Goal: Task Accomplishment & Management: Use online tool/utility

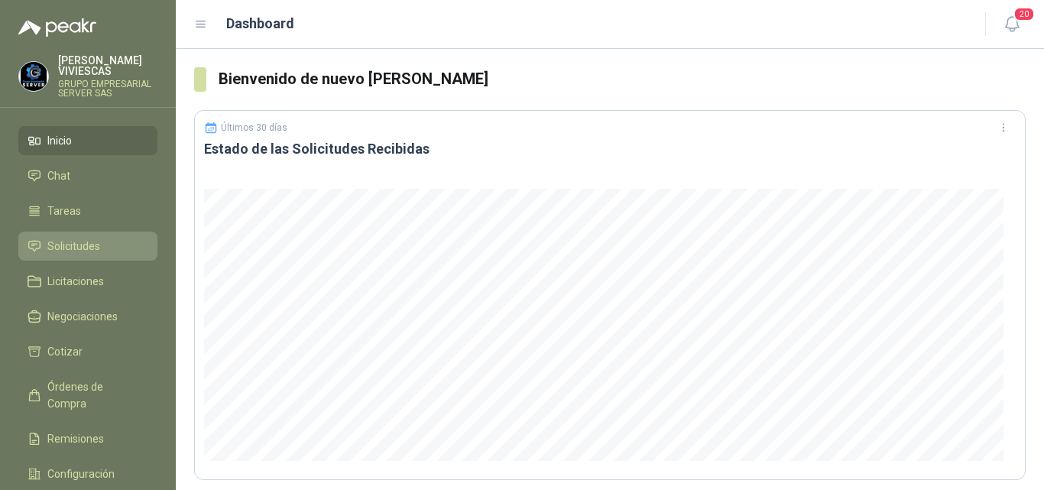
click at [76, 241] on span "Solicitudes" at bounding box center [73, 246] width 53 height 17
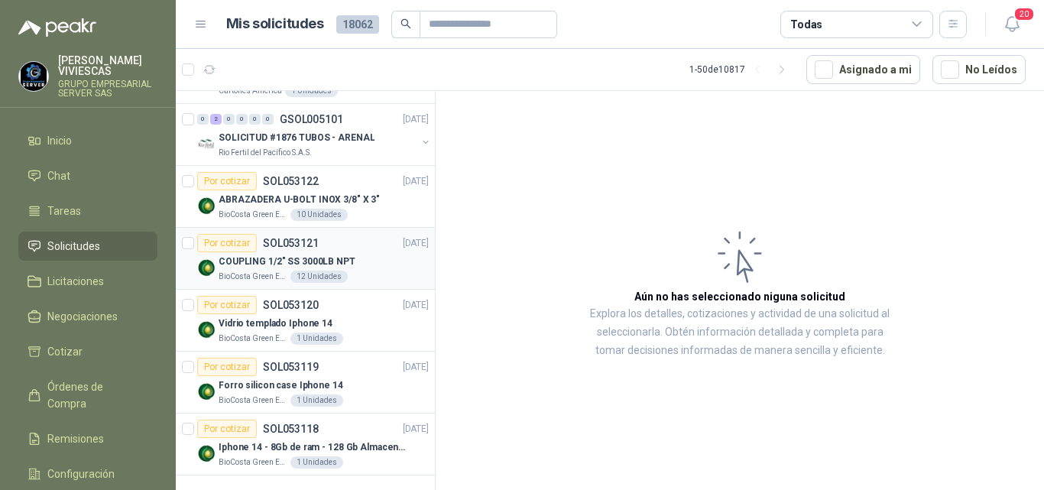
scroll to position [2712, 0]
click at [304, 257] on p "COUPLING 1/2" SS 3000LB NPT" at bounding box center [287, 260] width 137 height 15
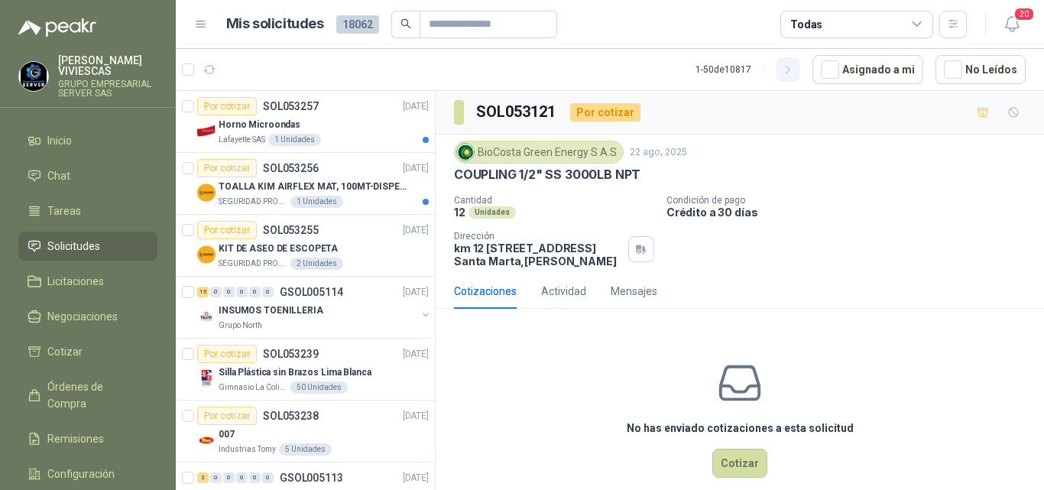
click at [789, 73] on icon "button" at bounding box center [788, 69] width 13 height 13
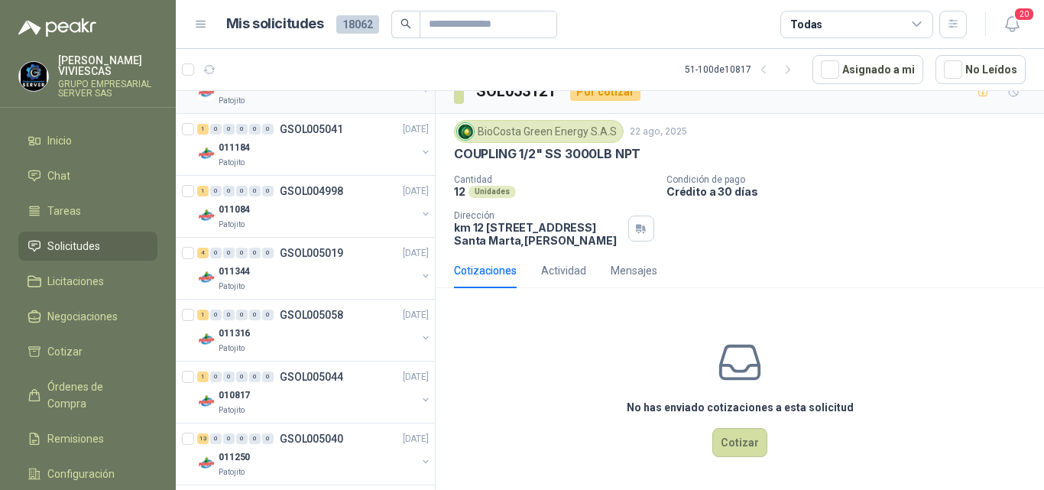
scroll to position [2724, 0]
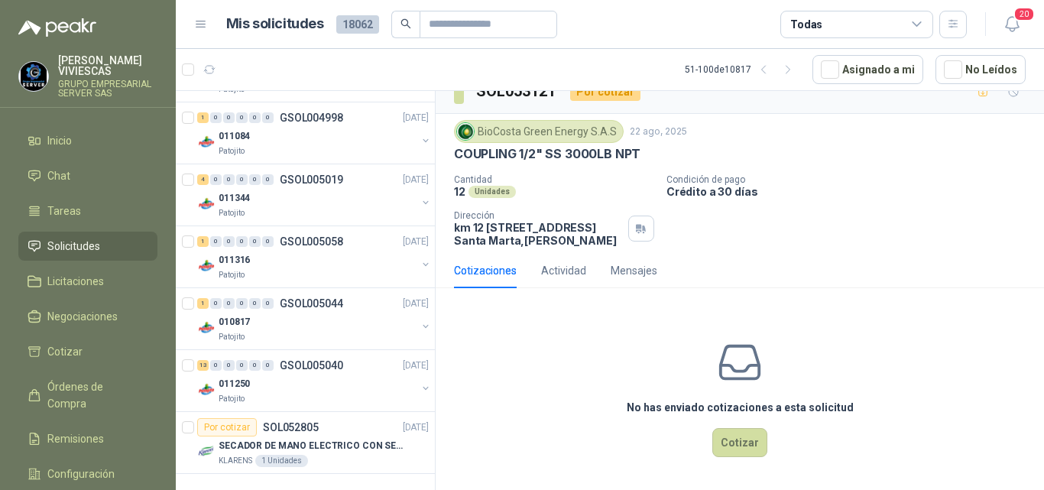
click at [915, 24] on icon at bounding box center [916, 24] width 8 height 4
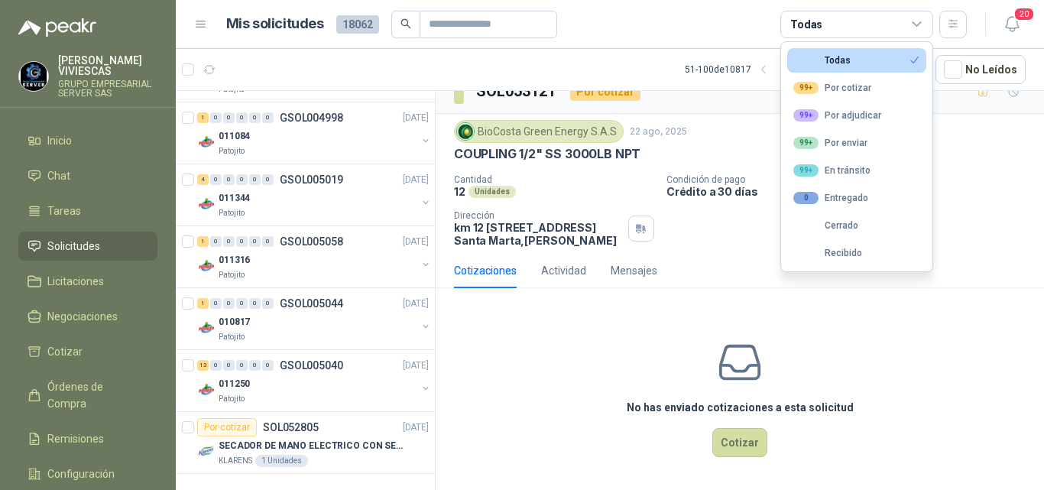
drag, startPoint x: 1026, startPoint y: 319, endPoint x: 990, endPoint y: 278, distance: 54.2
click at [1013, 300] on div "No has enviado cotizaciones a esta solicitud Cotizar" at bounding box center [740, 397] width 608 height 195
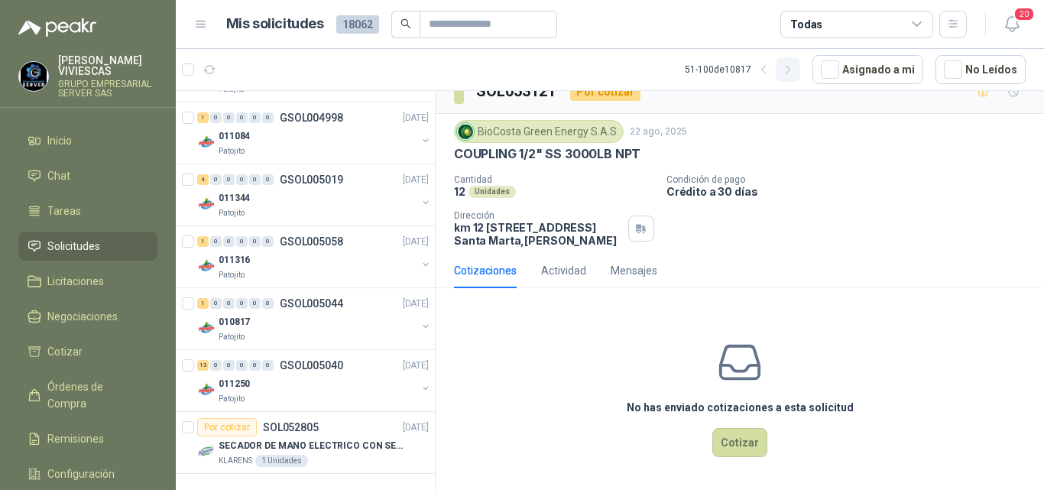
click at [792, 70] on icon "button" at bounding box center [788, 69] width 13 height 13
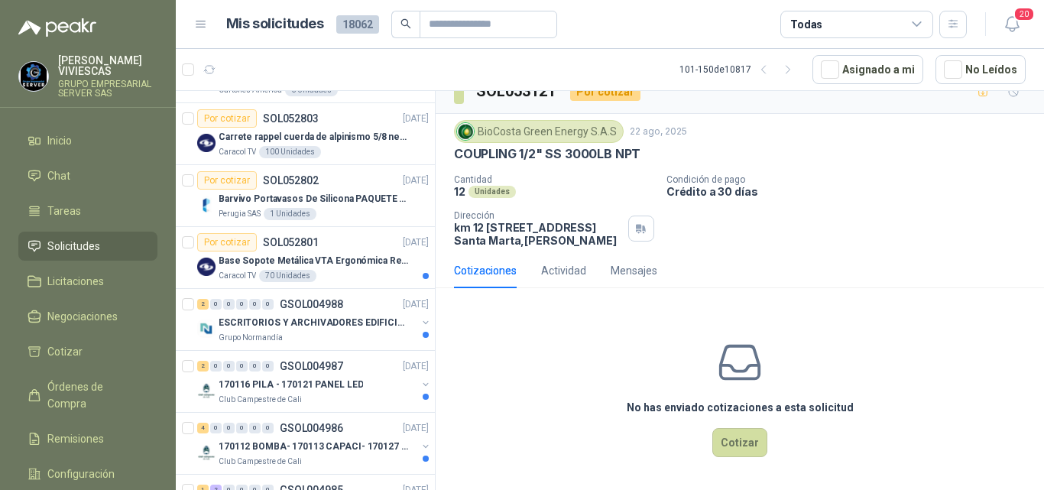
scroll to position [0, 0]
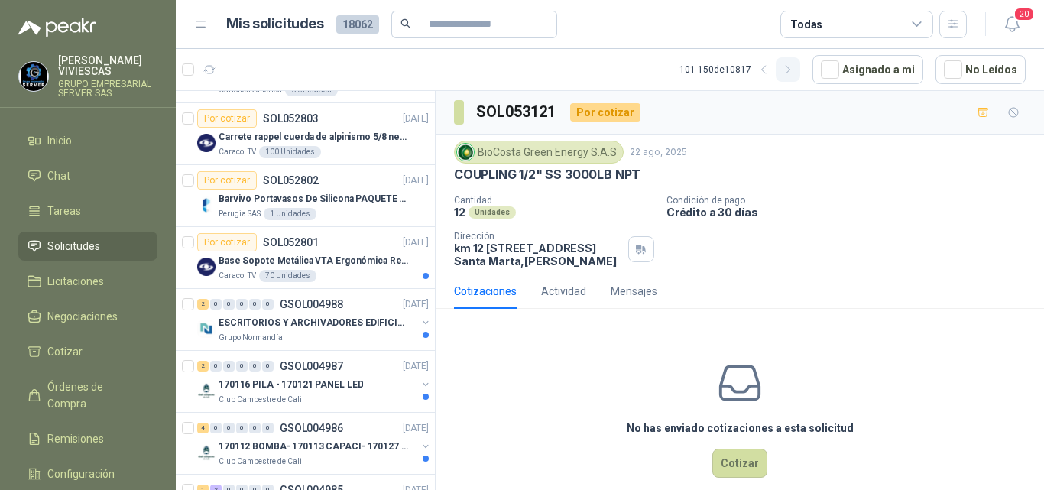
click at [786, 70] on icon "button" at bounding box center [788, 69] width 13 height 13
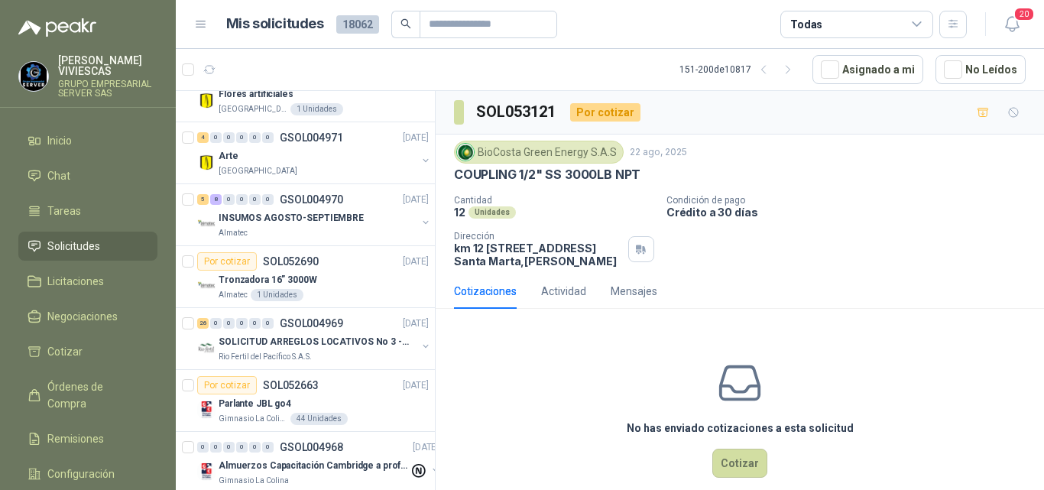
scroll to position [126, 0]
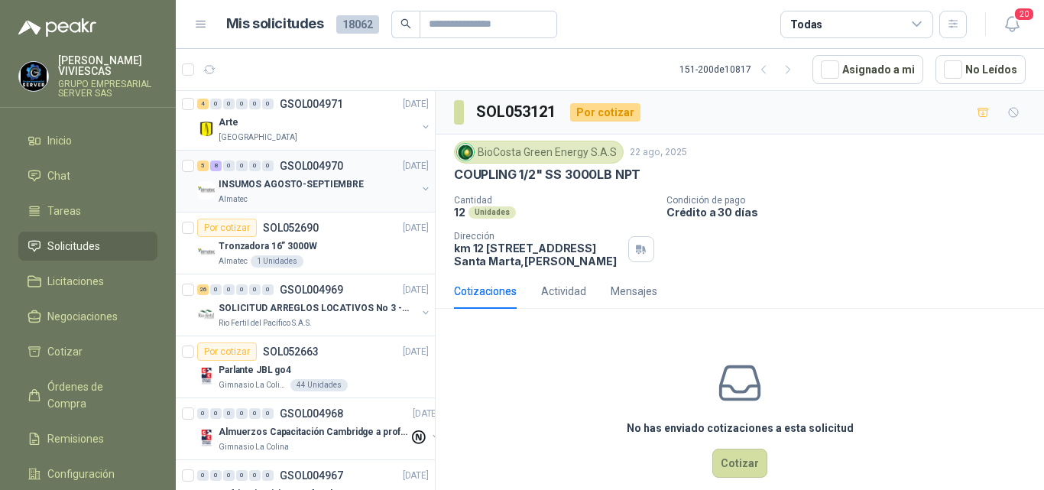
click at [304, 178] on p "INSUMOS AGOSTO-SEPTIEMBRE" at bounding box center [291, 184] width 145 height 15
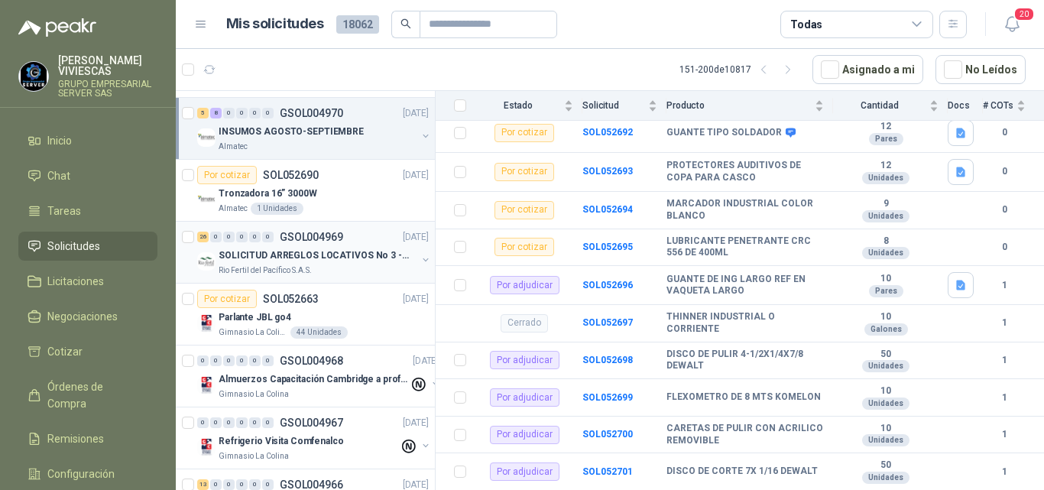
scroll to position [203, 0]
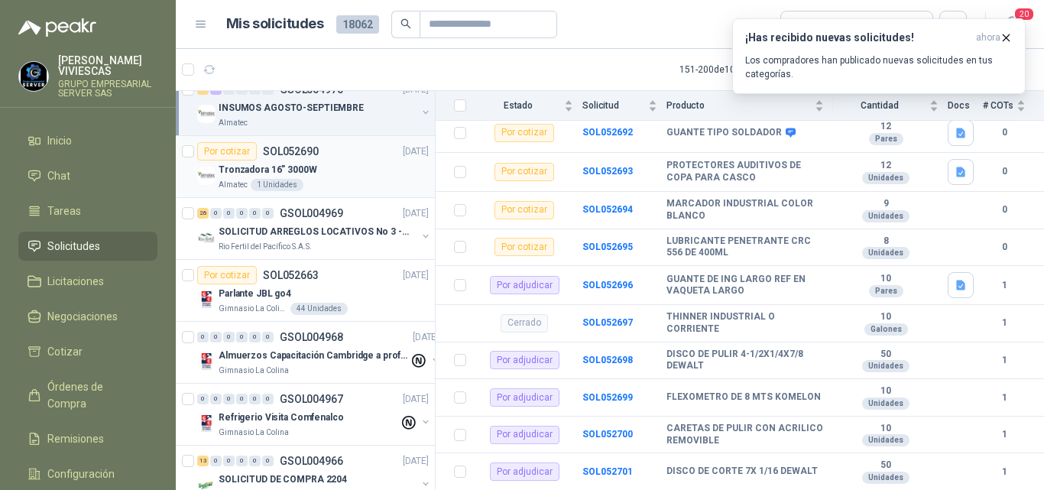
click at [277, 180] on div "1 Unidades" at bounding box center [277, 185] width 53 height 12
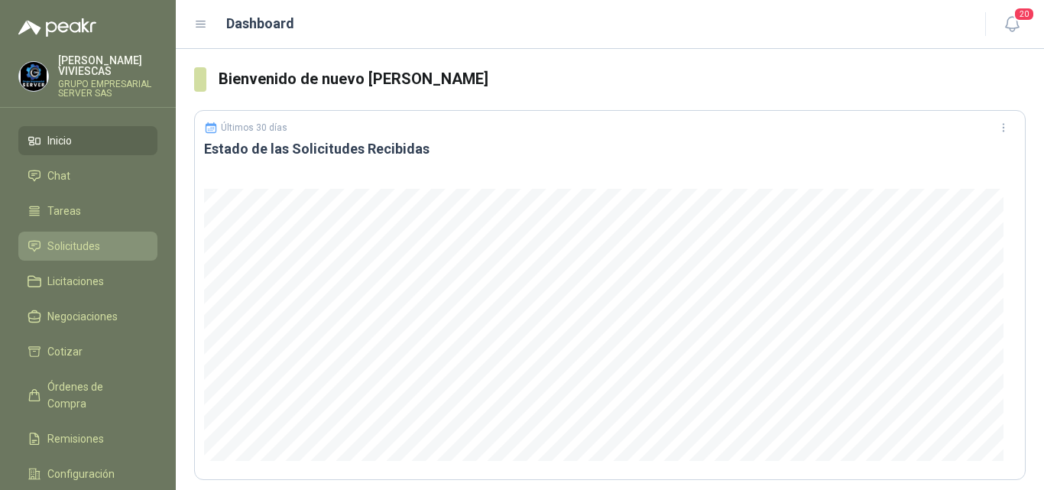
click at [80, 242] on span "Solicitudes" at bounding box center [73, 246] width 53 height 17
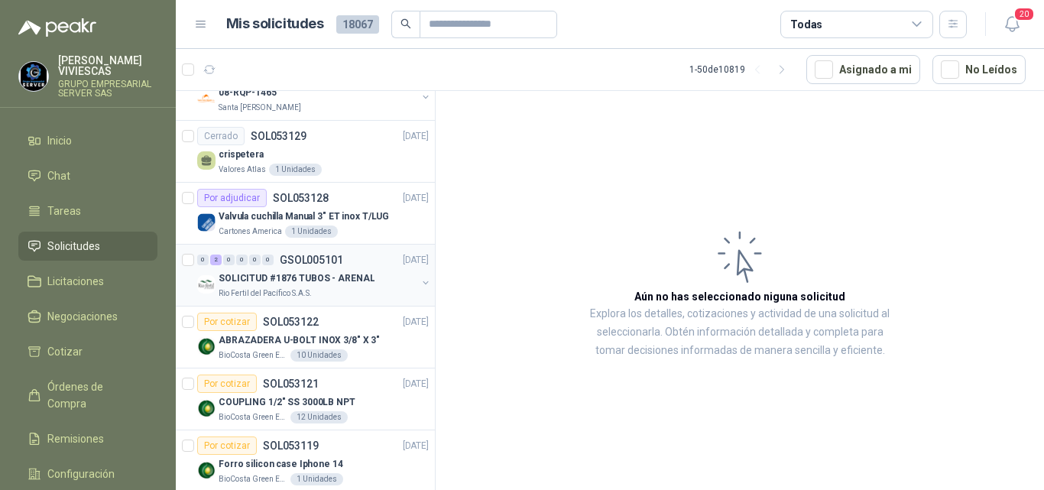
scroll to position [2712, 0]
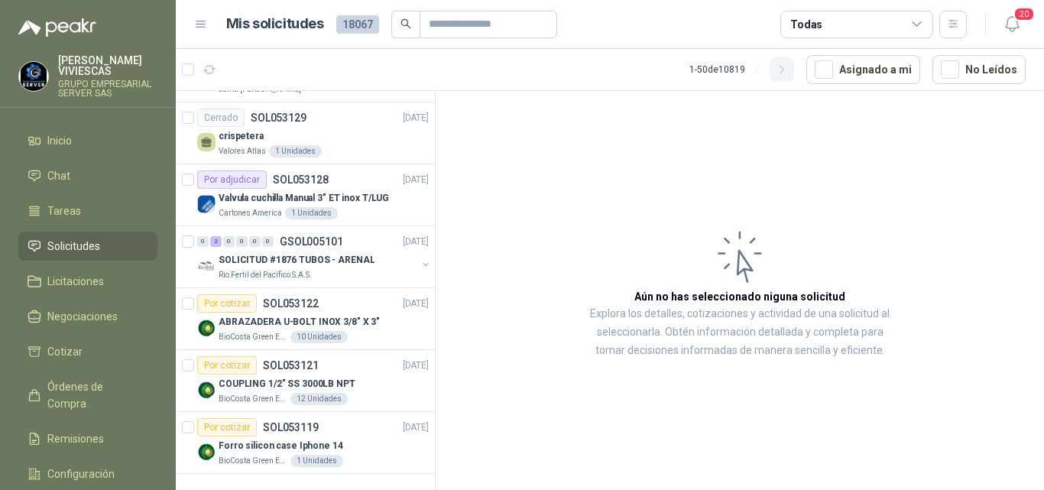
click at [779, 72] on icon "button" at bounding box center [782, 69] width 13 height 13
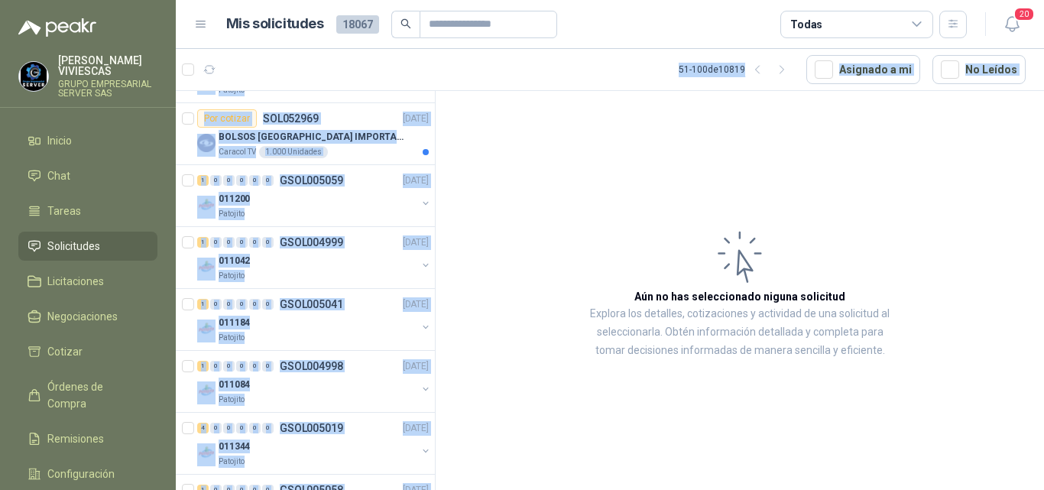
scroll to position [2243, 2]
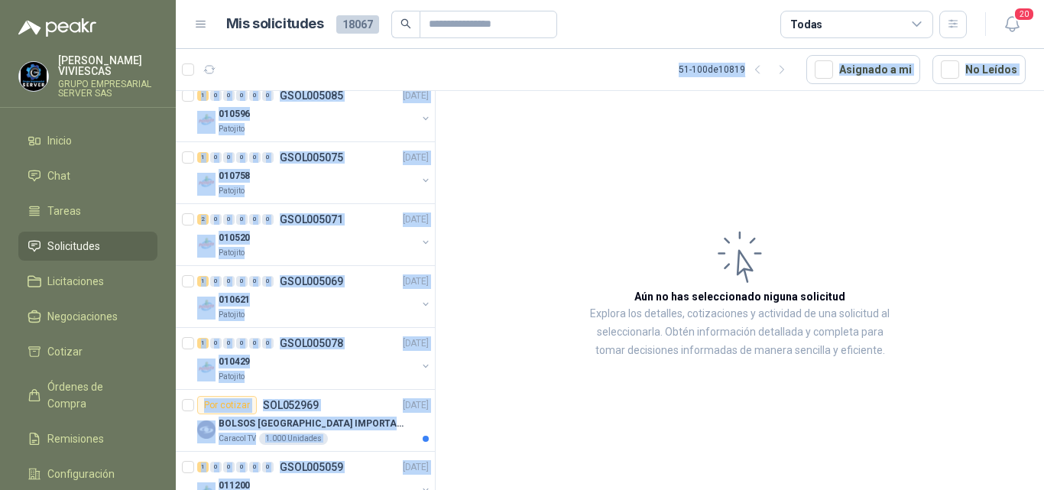
drag, startPoint x: 420, startPoint y: 438, endPoint x: 423, endPoint y: 222, distance: 216.3
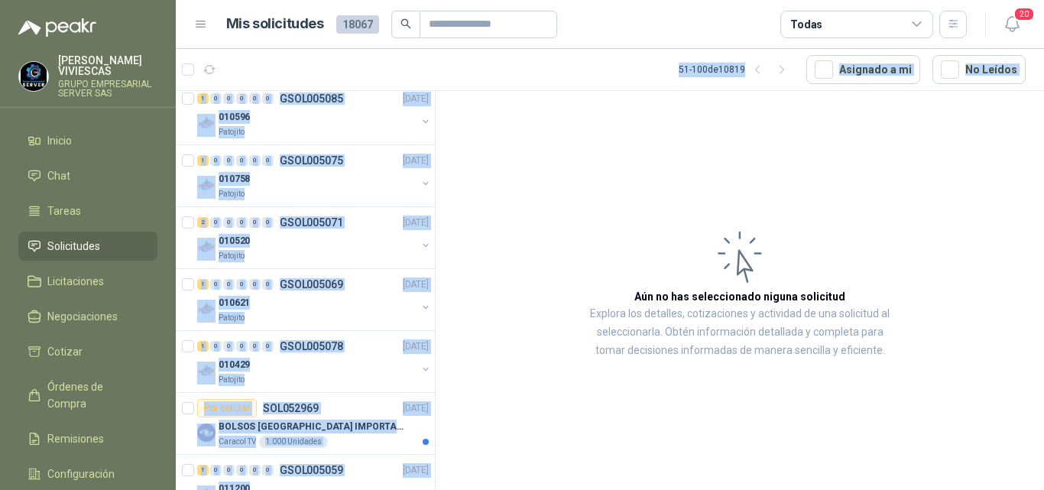
click at [423, 59] on section "51 - 100 de 10819 Asignado a mi No Leídos Por cotizar SOL053120 22/08/25 Vidrio…" at bounding box center [610, 269] width 868 height 441
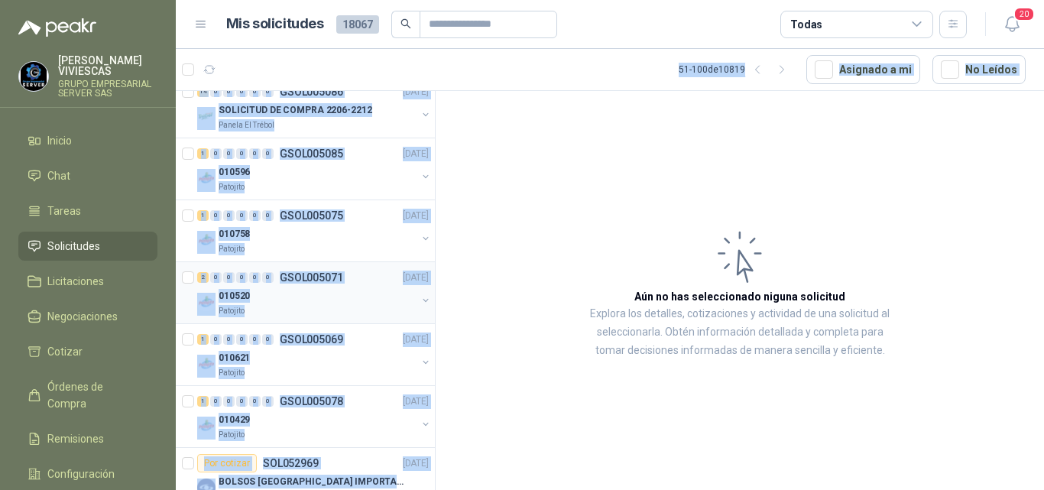
click at [364, 301] on div "010520" at bounding box center [318, 296] width 198 height 18
click at [358, 303] on div "010520 Patojito" at bounding box center [318, 302] width 198 height 31
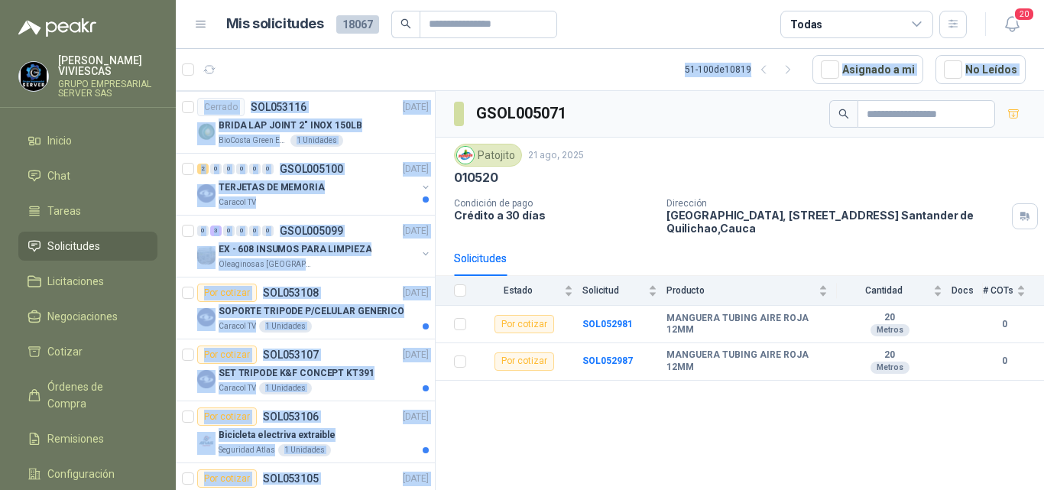
scroll to position [0, 2]
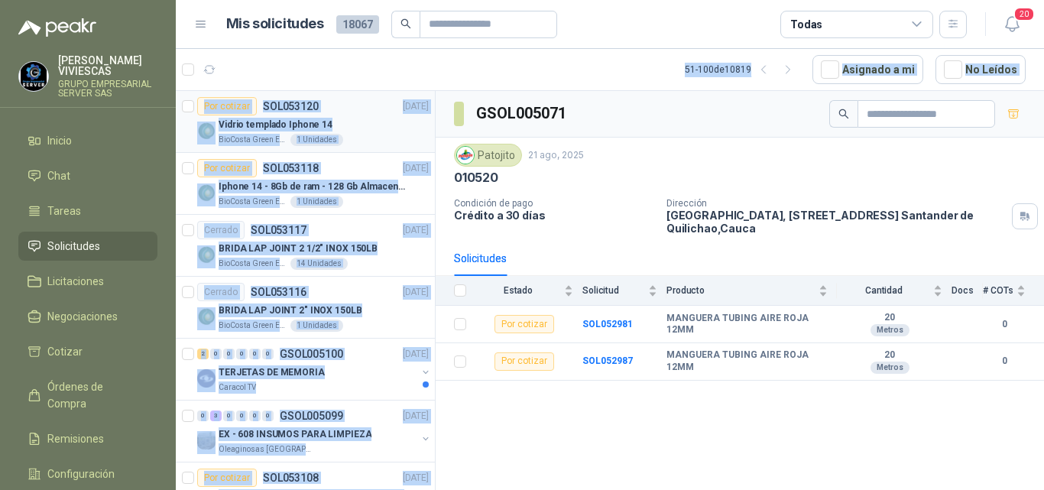
click at [383, 125] on div "Vidrio templado Iphone 14" at bounding box center [324, 124] width 210 height 18
click at [403, 99] on p "[DATE]" at bounding box center [416, 106] width 26 height 15
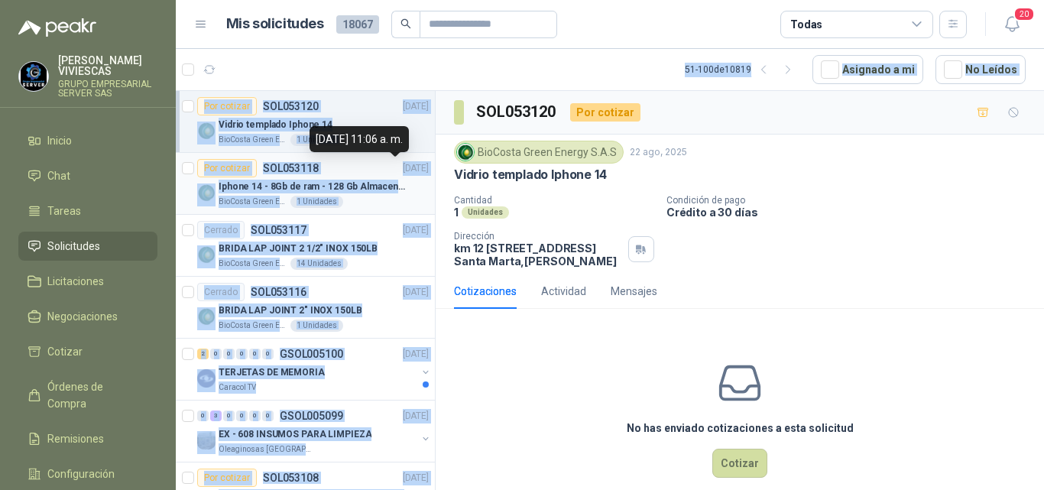
click at [382, 159] on div "Por cotizar SOL053118 22/08/25" at bounding box center [313, 168] width 232 height 18
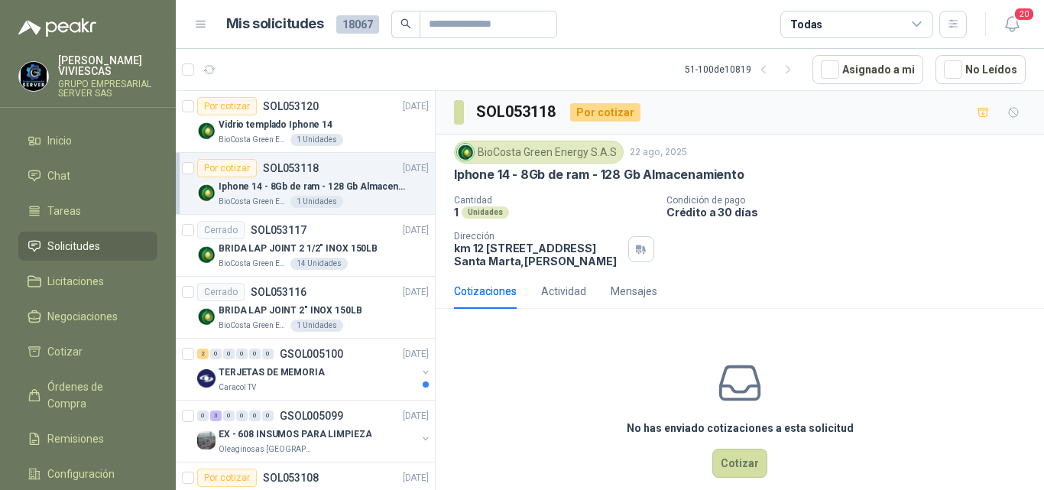
click at [456, 390] on div "No has enviado cotizaciones a esta solicitud Cotizar" at bounding box center [740, 418] width 608 height 195
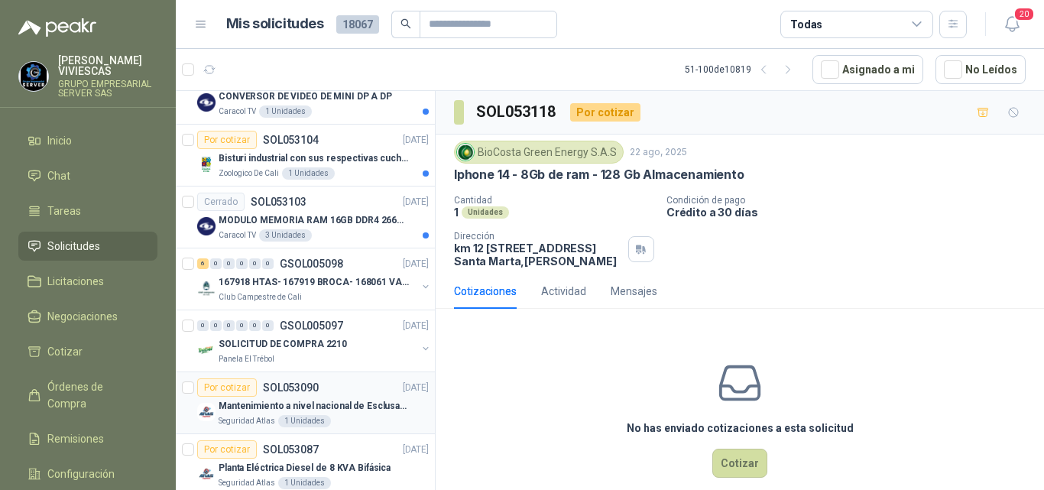
scroll to position [688, 2]
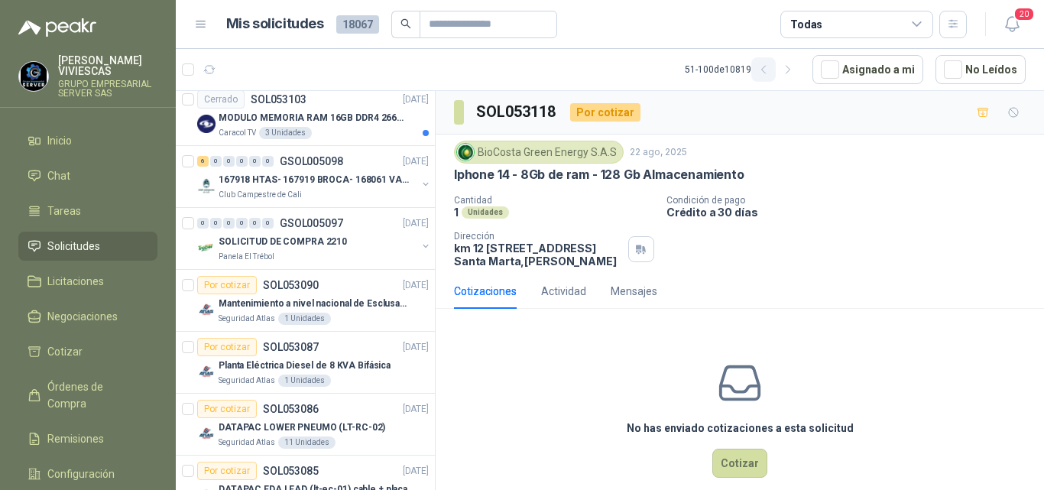
click at [761, 70] on icon "button" at bounding box center [763, 70] width 4 height 8
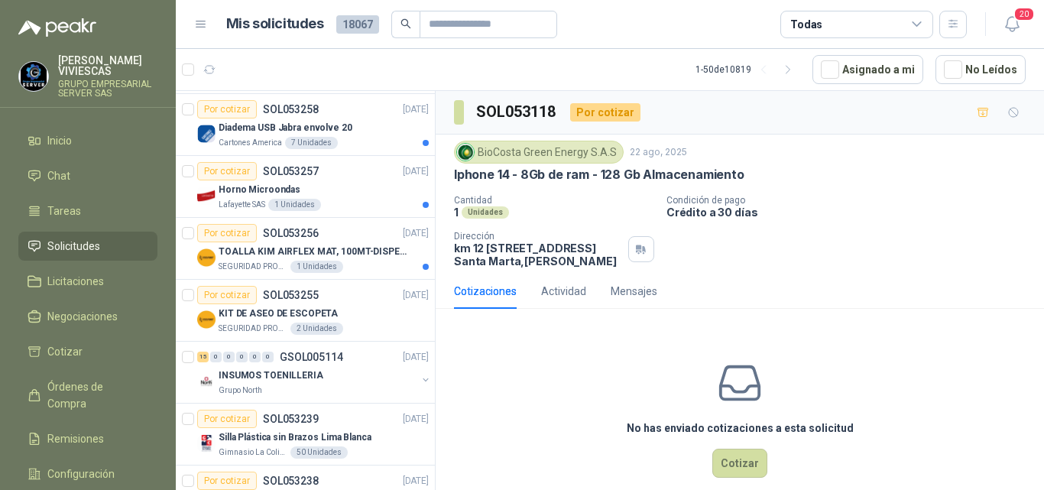
scroll to position [0, 0]
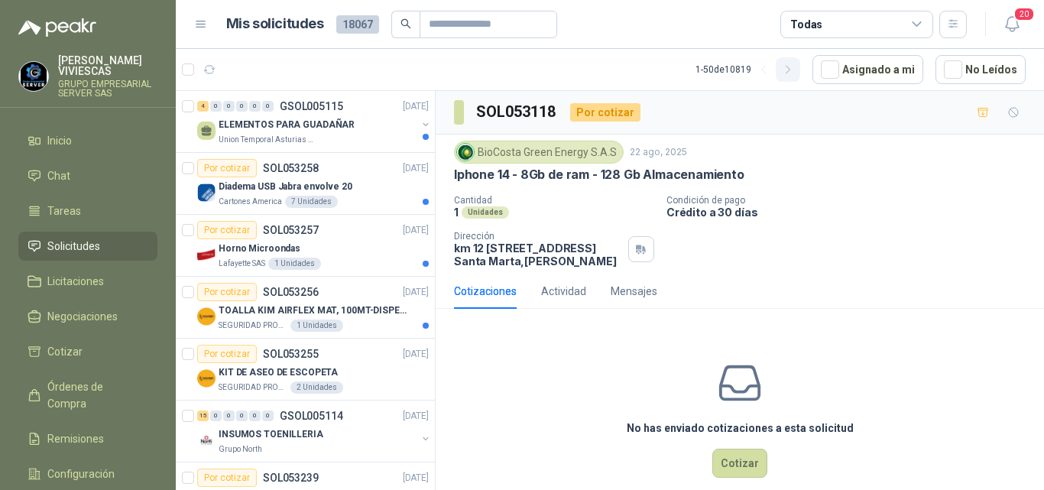
click at [789, 70] on icon "button" at bounding box center [788, 70] width 4 height 8
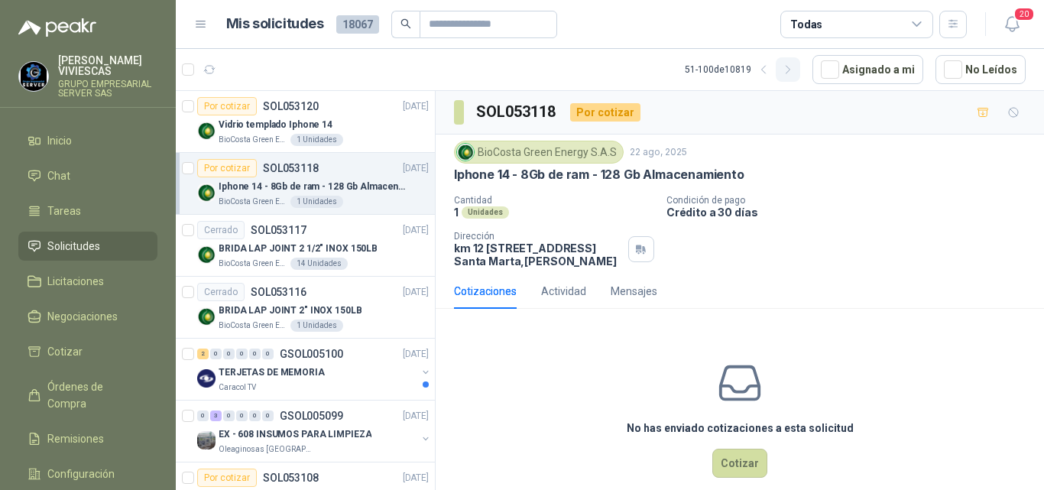
click at [789, 70] on icon "button" at bounding box center [788, 69] width 13 height 13
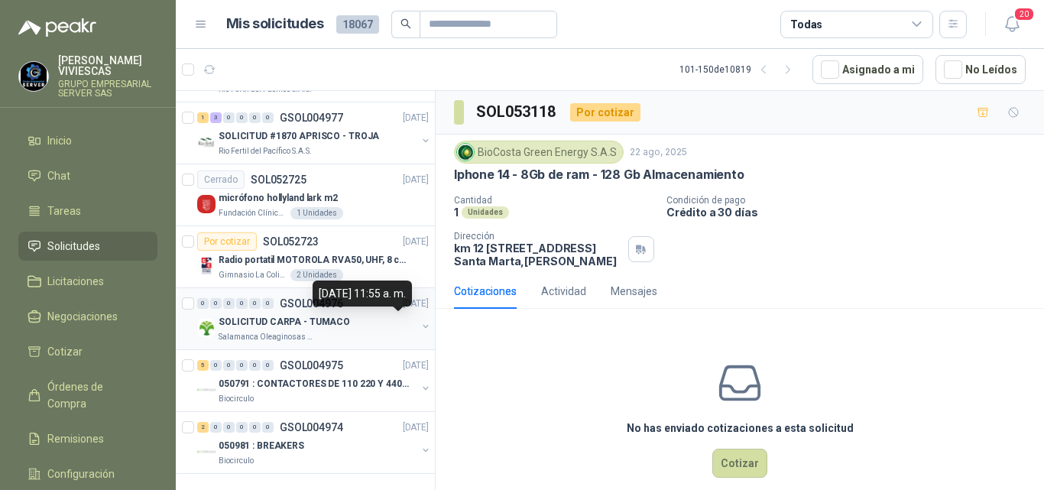
scroll to position [2724, 0]
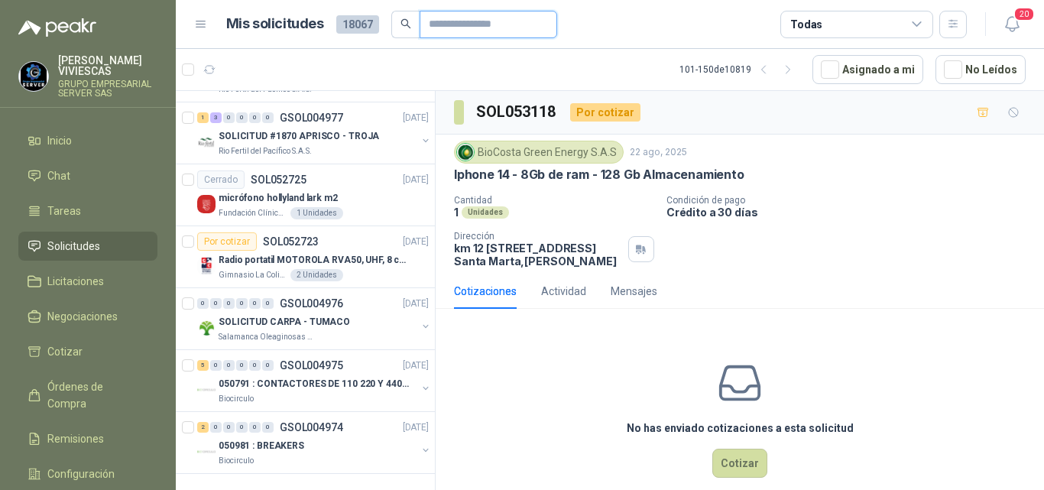
click at [430, 18] on input "text" at bounding box center [482, 24] width 107 height 26
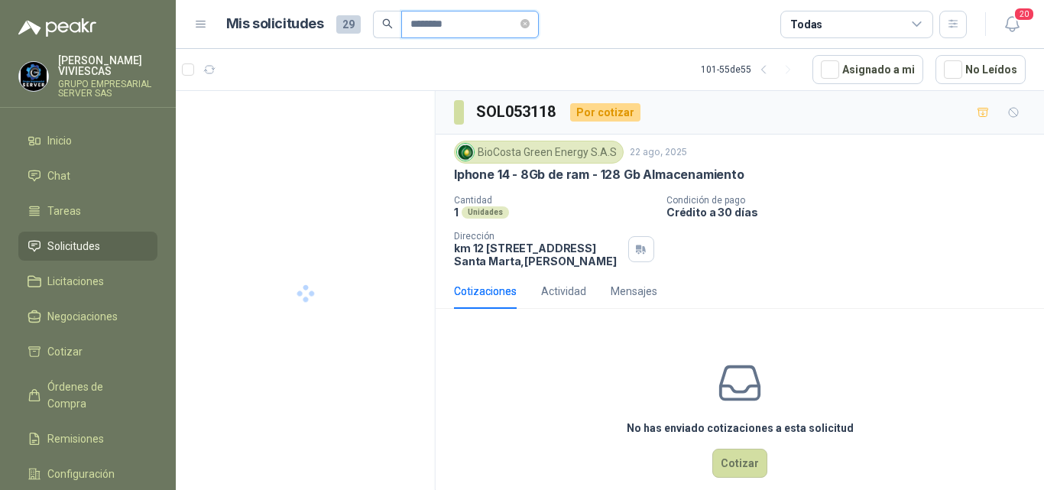
type input "*********"
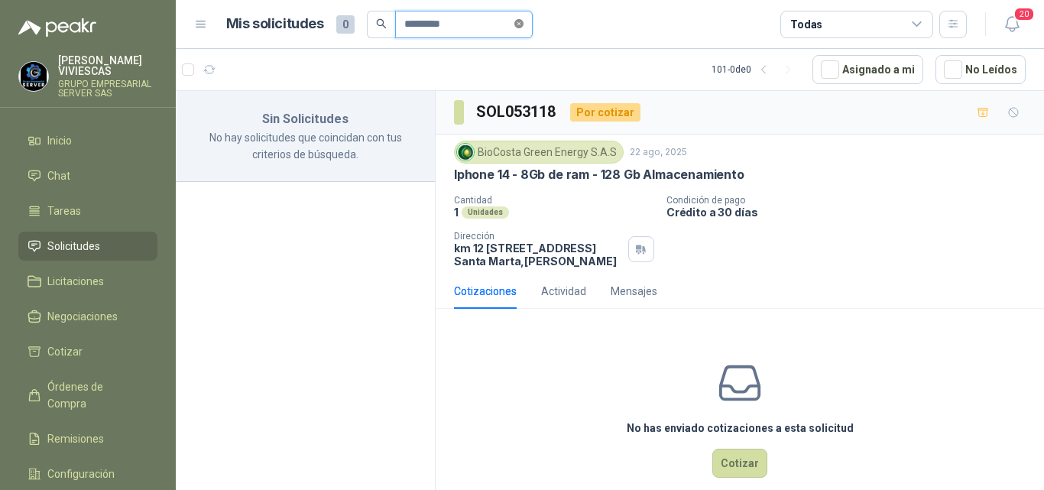
click at [523, 24] on icon "close-circle" at bounding box center [518, 23] width 9 height 9
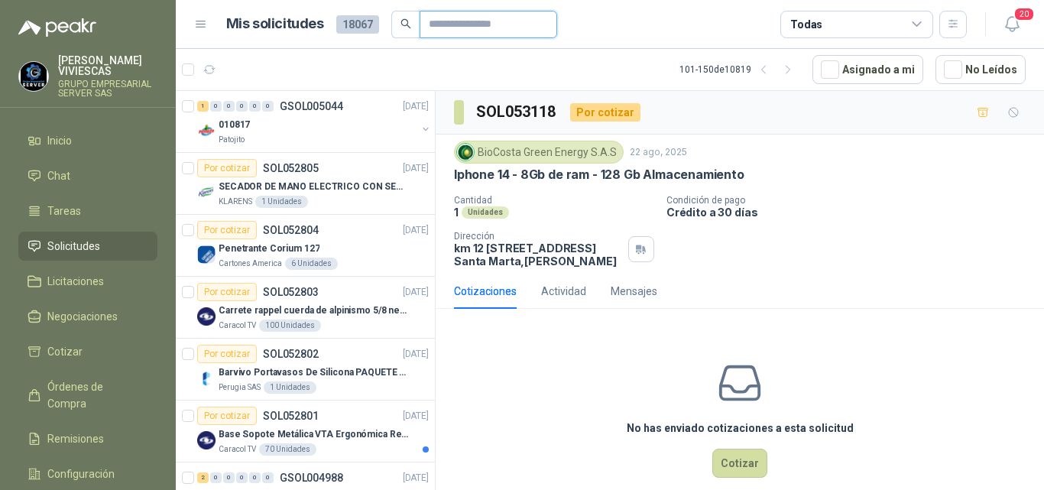
click at [429, 22] on input "text" at bounding box center [482, 24] width 107 height 26
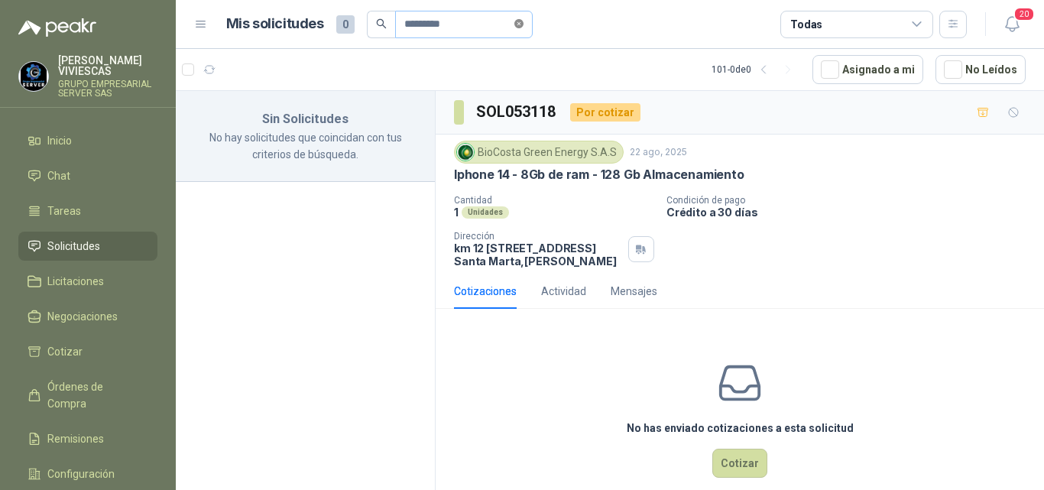
click at [526, 19] on span "*********" at bounding box center [464, 25] width 138 height 28
click at [467, 20] on input "*********" at bounding box center [457, 24] width 107 height 26
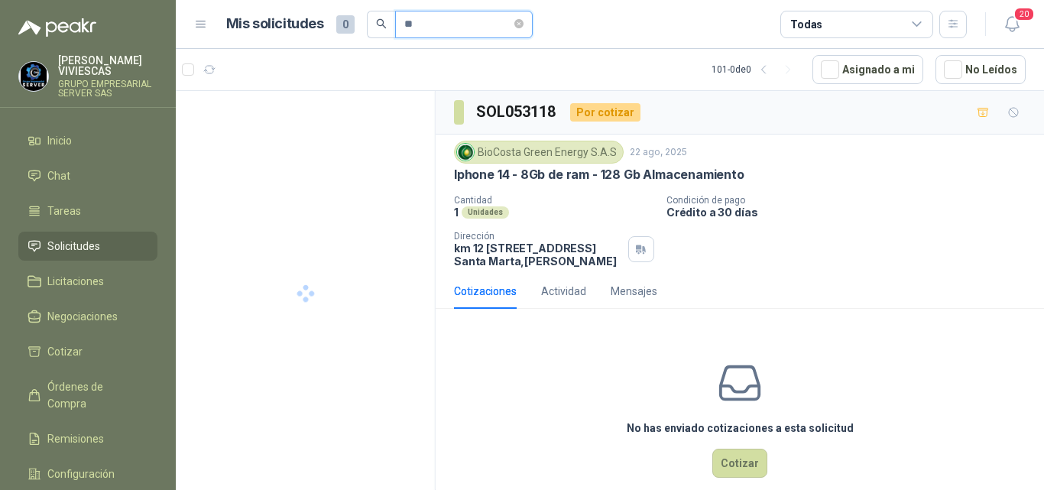
type input "*"
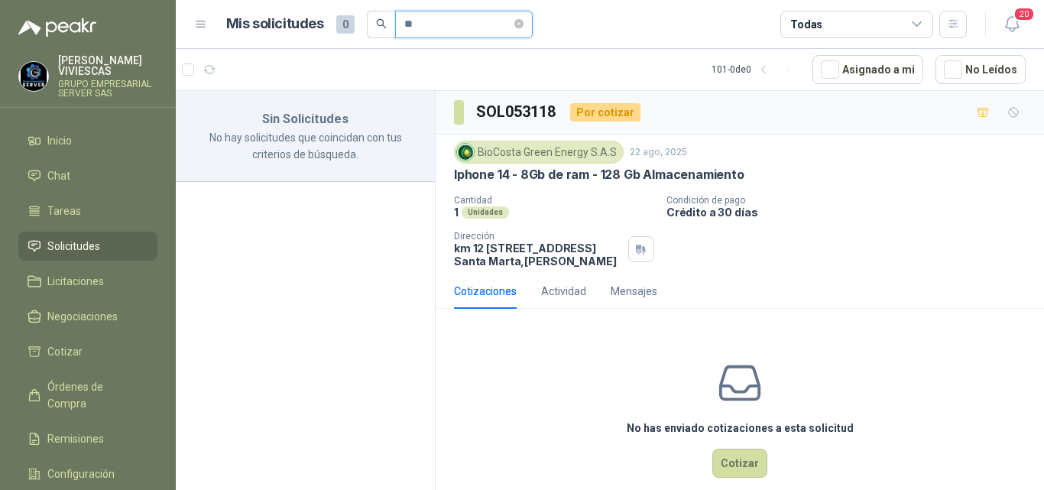
type input "*"
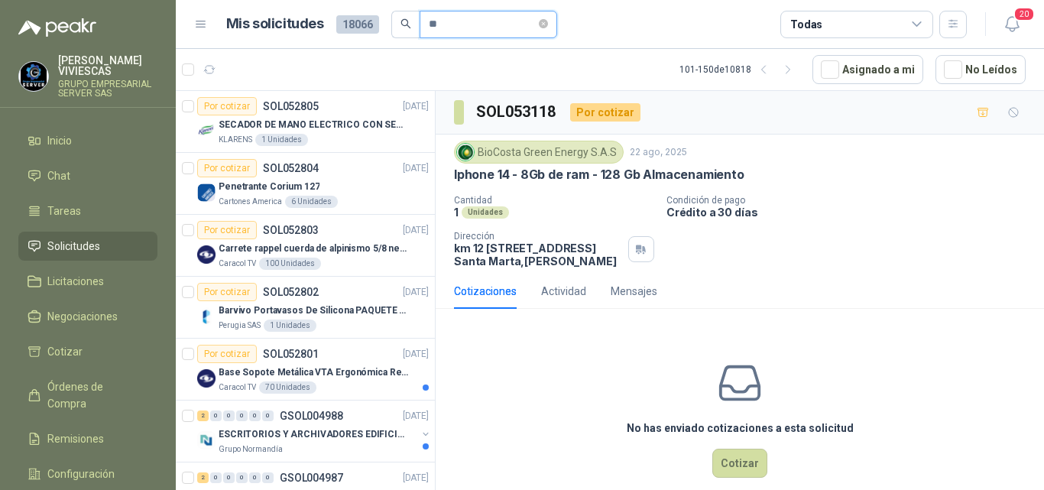
type input "*"
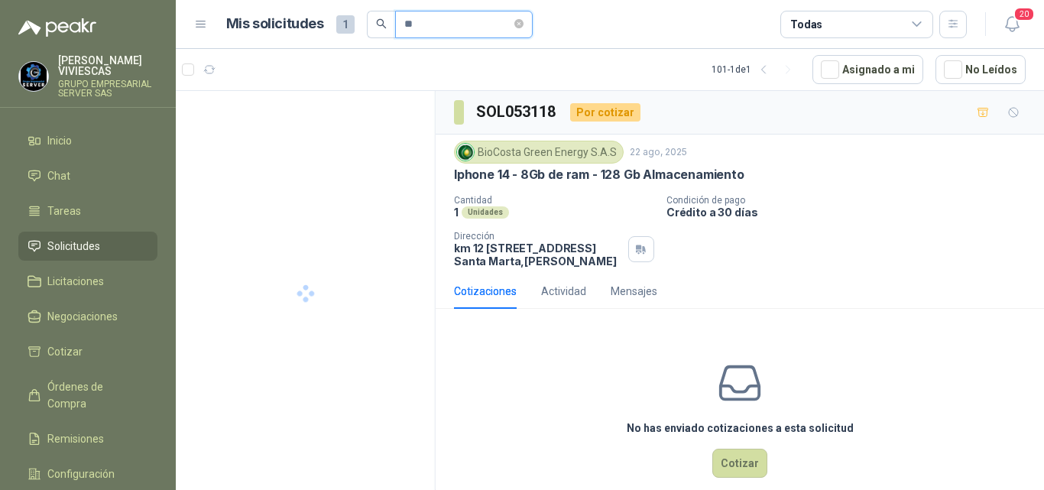
type input "*"
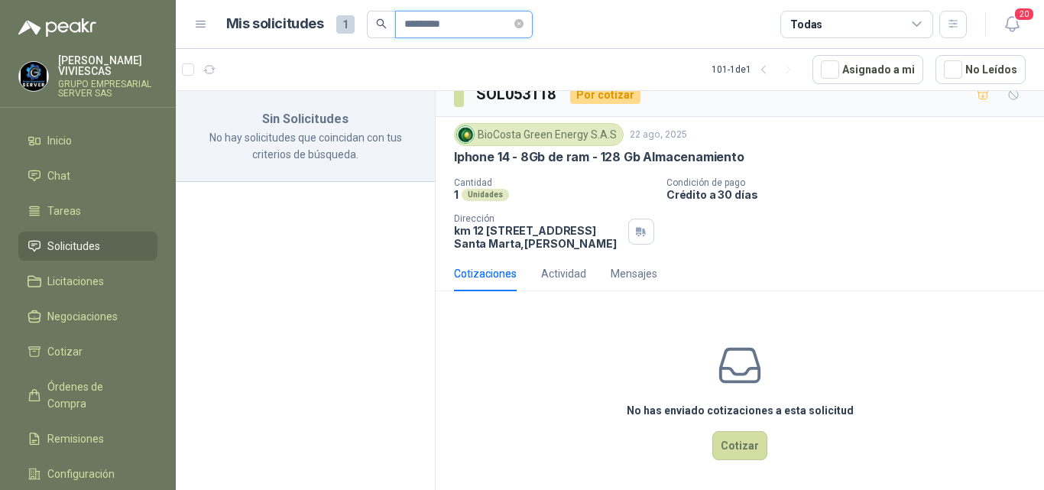
scroll to position [34, 0]
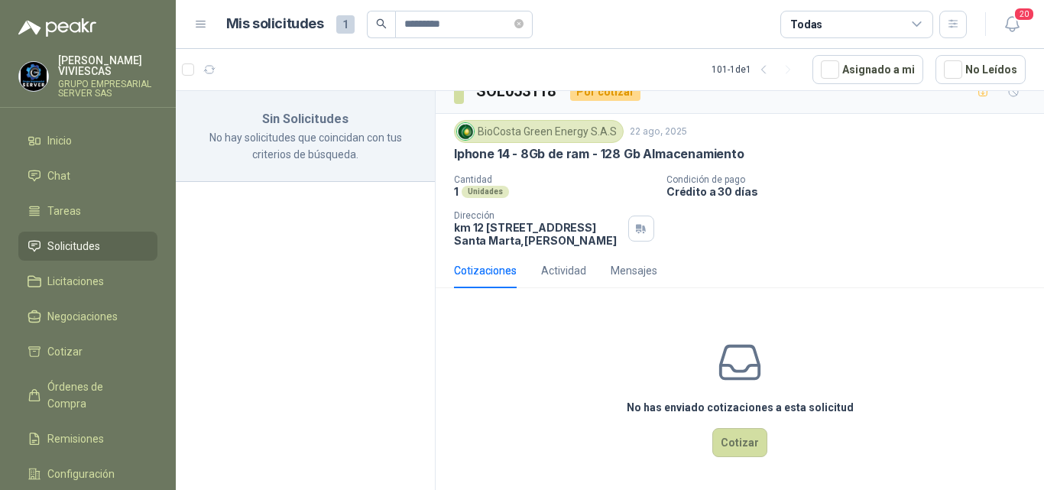
click at [93, 241] on span "Solicitudes" at bounding box center [73, 246] width 53 height 17
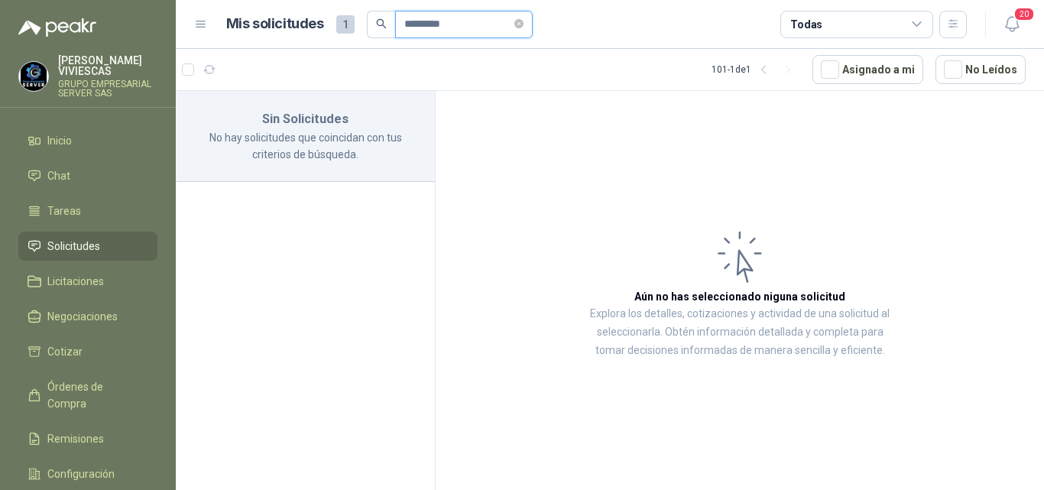
drag, startPoint x: 468, startPoint y: 21, endPoint x: 508, endPoint y: 53, distance: 51.7
click at [471, 25] on input "*********" at bounding box center [457, 24] width 107 height 26
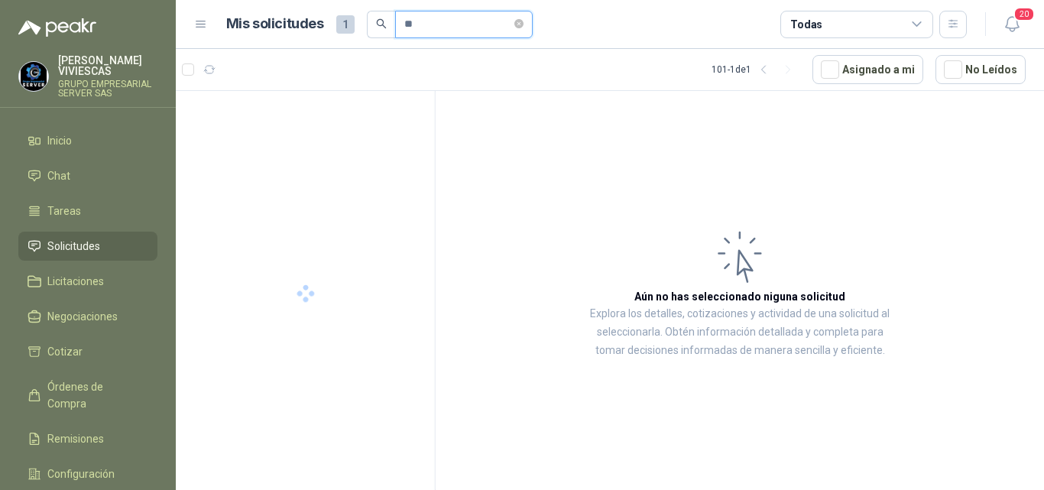
type input "*"
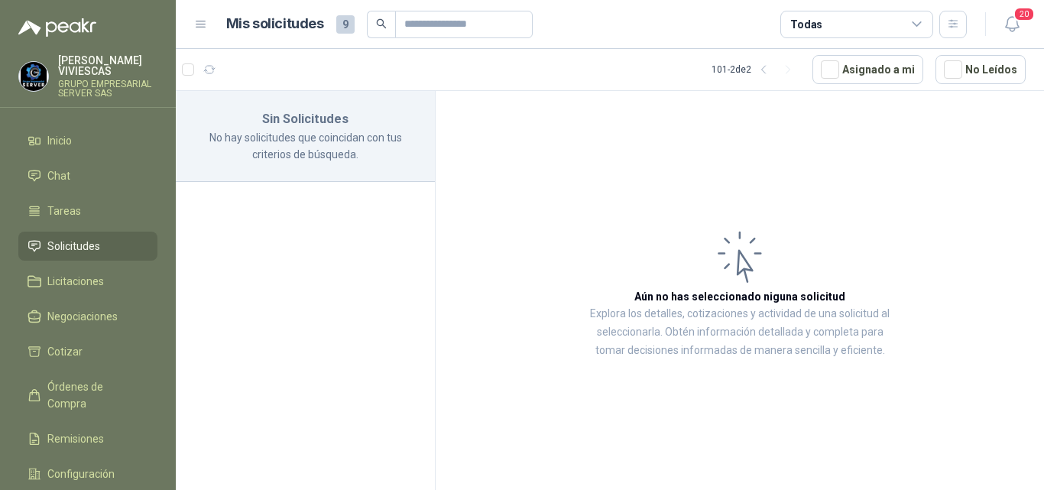
click at [76, 243] on span "Solicitudes" at bounding box center [73, 246] width 53 height 17
click at [85, 238] on span "Solicitudes" at bounding box center [73, 246] width 53 height 17
click at [83, 242] on span "Solicitudes" at bounding box center [73, 246] width 53 height 17
click at [76, 226] on ul "Inicio Chat Tareas Solicitudes Licitaciones Negociaciones Cotizar Órdenes de Co…" at bounding box center [88, 328] width 176 height 404
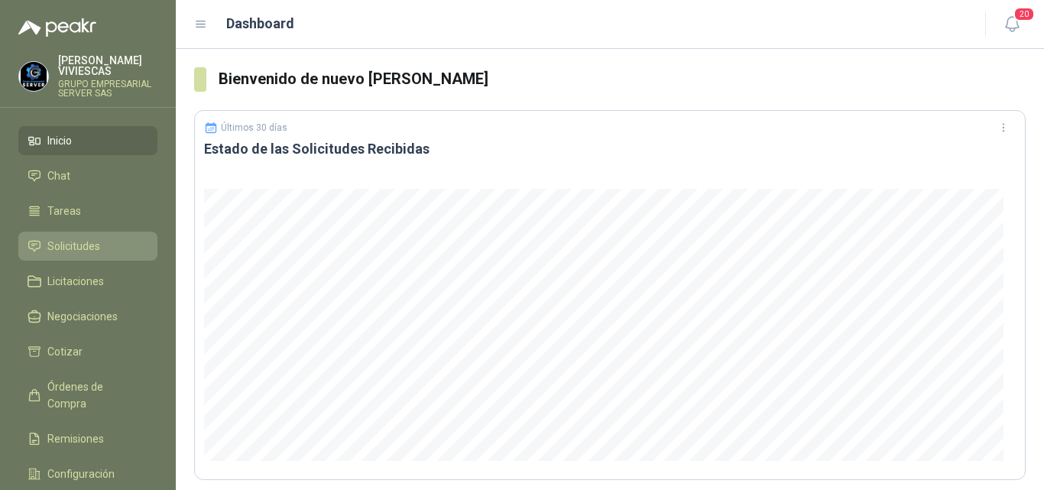
click at [82, 244] on span "Solicitudes" at bounding box center [73, 246] width 53 height 17
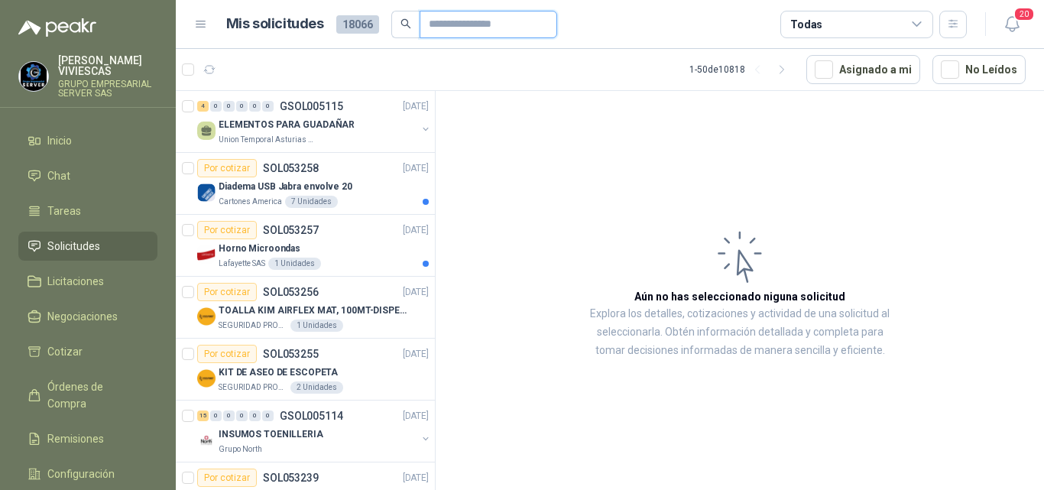
drag, startPoint x: 439, startPoint y: 21, endPoint x: 477, endPoint y: 33, distance: 39.4
click at [439, 21] on input "text" at bounding box center [482, 24] width 107 height 26
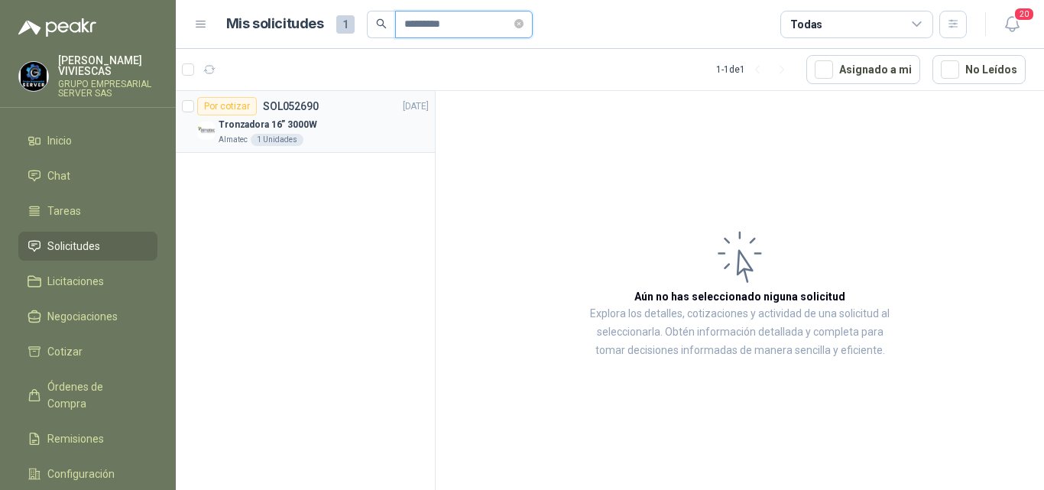
type input "*********"
click at [277, 107] on p "SOL052690" at bounding box center [291, 106] width 56 height 11
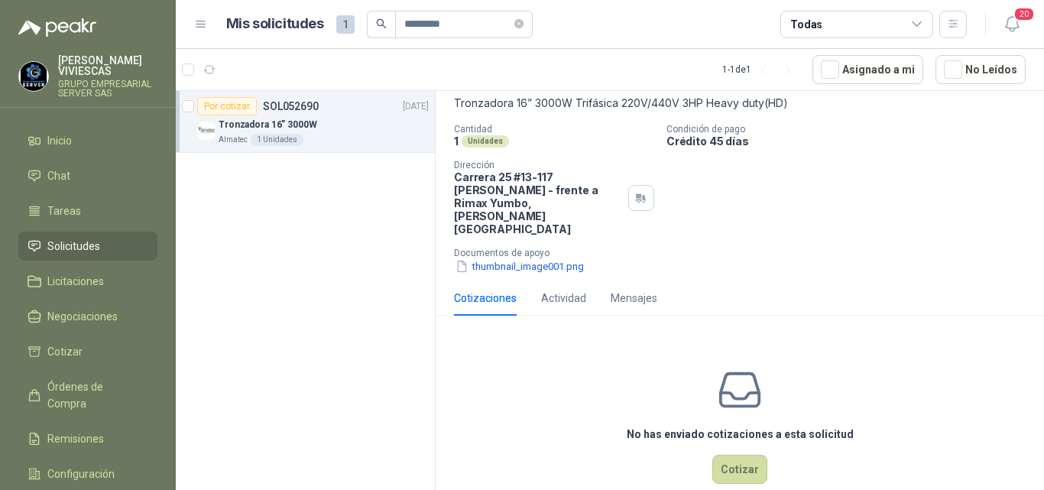
scroll to position [92, 0]
click at [718, 454] on button "Cotizar" at bounding box center [739, 468] width 55 height 29
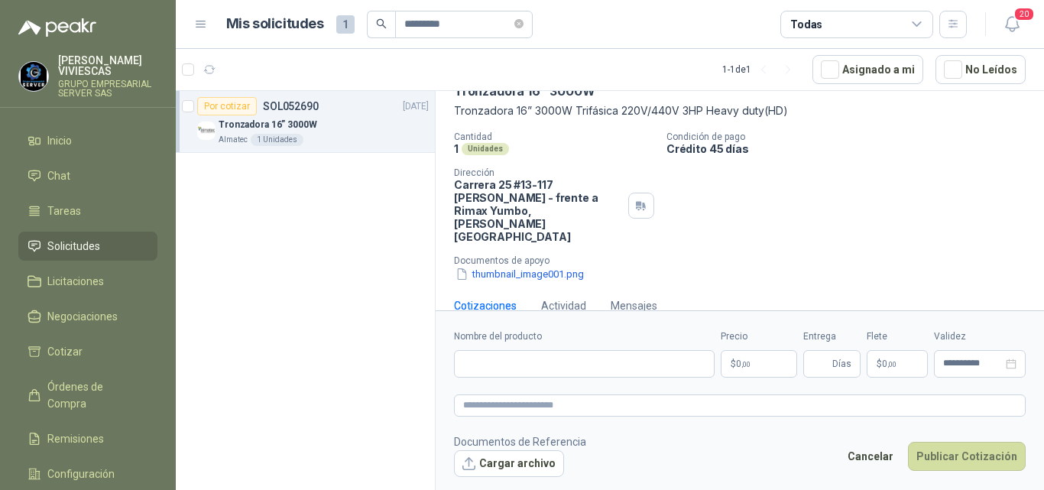
scroll to position [83, 0]
drag, startPoint x: 522, startPoint y: 365, endPoint x: 536, endPoint y: 367, distance: 13.9
click at [528, 367] on input "Nombre del producto" at bounding box center [584, 364] width 261 height 28
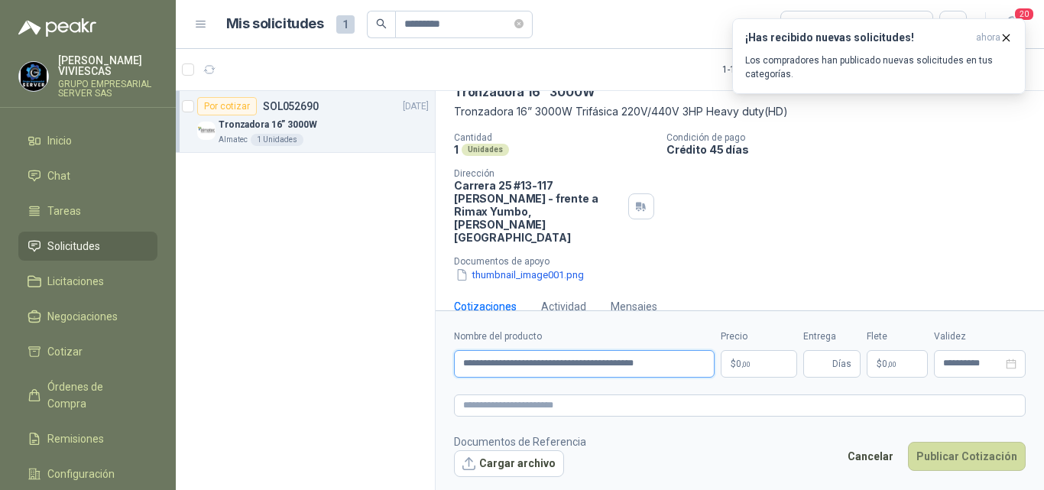
type input "**********"
click at [754, 361] on p "$ 0 ,00" at bounding box center [759, 364] width 76 height 28
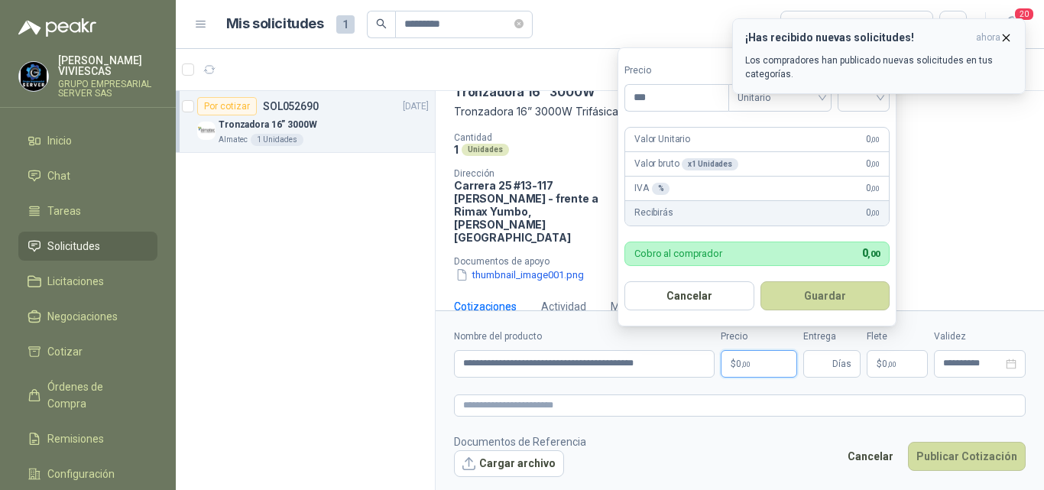
click at [1008, 38] on icon "button" at bounding box center [1006, 37] width 13 height 13
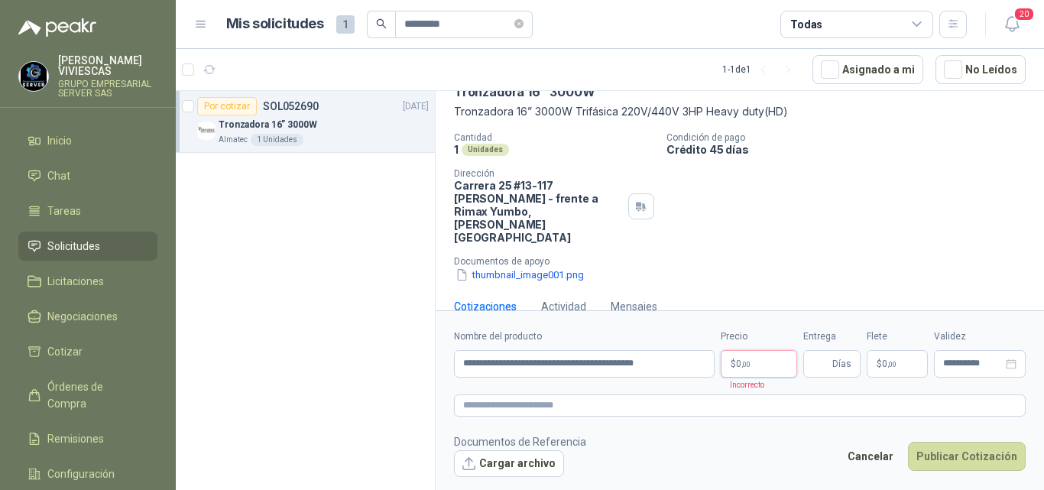
click at [731, 365] on p "$ 0 ,00" at bounding box center [759, 364] width 76 height 28
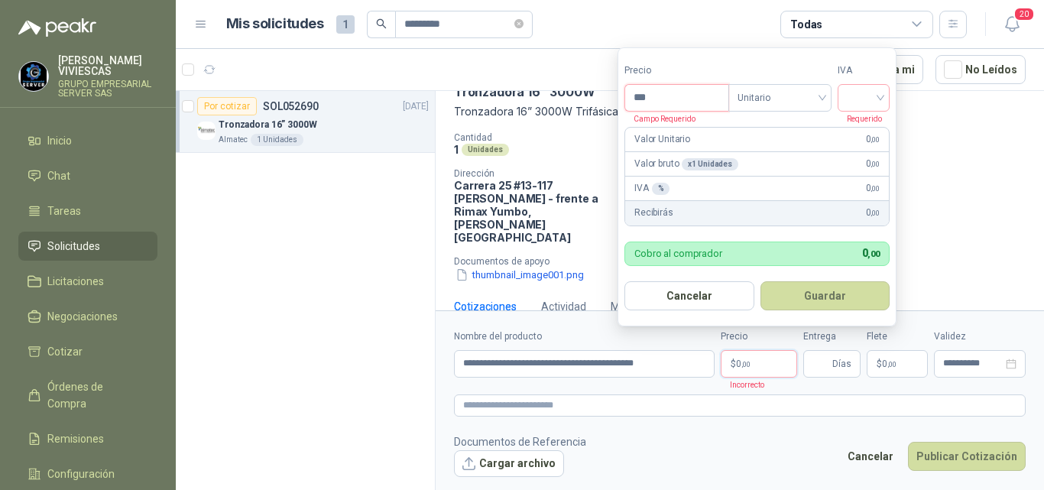
click at [663, 98] on input "***" at bounding box center [676, 98] width 103 height 26
click at [859, 96] on input "search" at bounding box center [864, 96] width 34 height 23
click at [861, 126] on div "19%" at bounding box center [867, 130] width 28 height 17
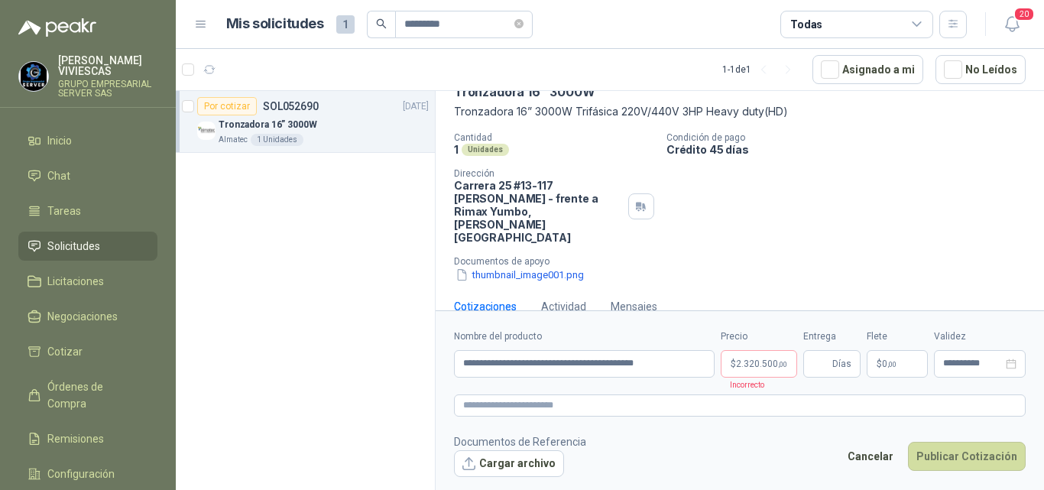
click at [942, 93] on div "Tronzadora 16” 3000W" at bounding box center [740, 92] width 572 height 16
click at [760, 359] on span "2.320.500 ,00" at bounding box center [761, 363] width 51 height 9
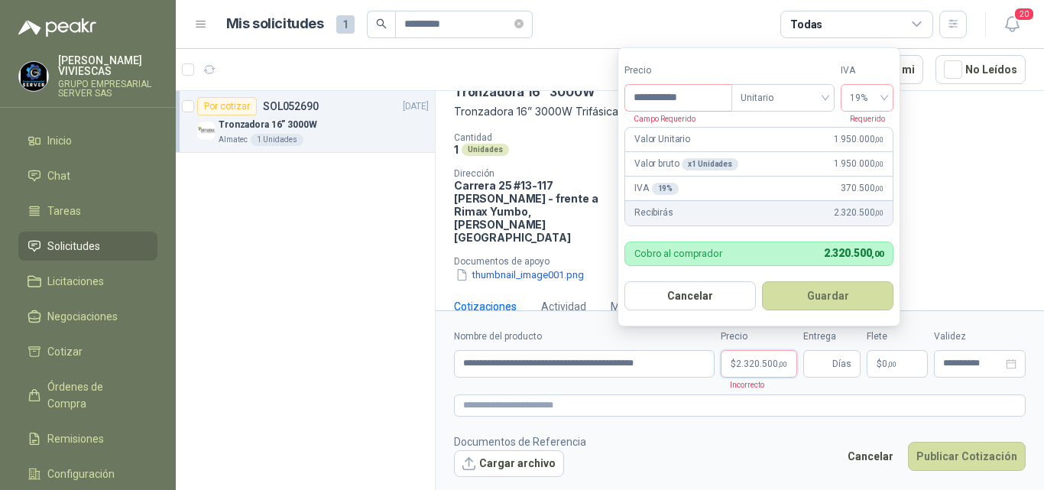
click at [786, 50] on form "**********" at bounding box center [759, 186] width 283 height 279
click at [835, 290] on button "Guardar" at bounding box center [827, 295] width 131 height 29
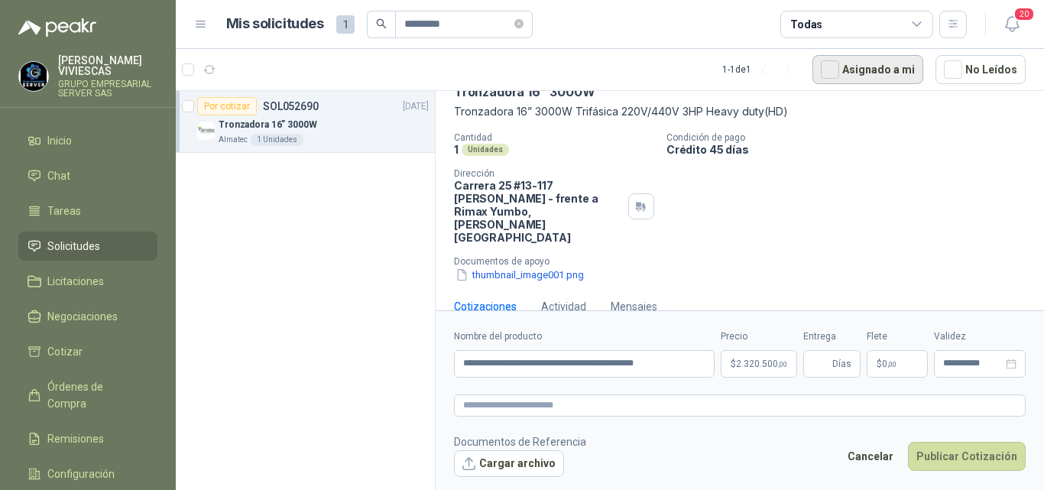
click at [883, 66] on button "Asignado a mi" at bounding box center [867, 69] width 111 height 29
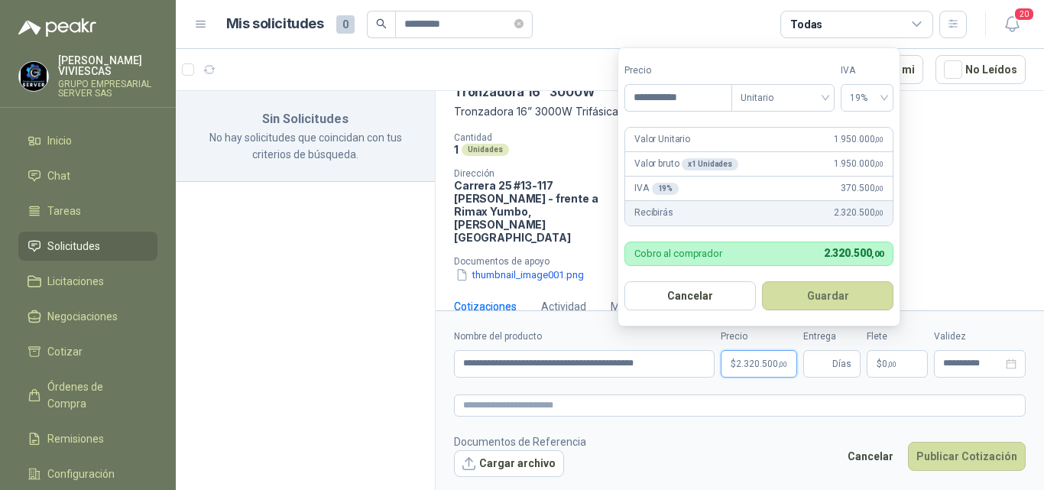
click at [777, 355] on p "$ 2.320.500 ,00" at bounding box center [759, 364] width 76 height 28
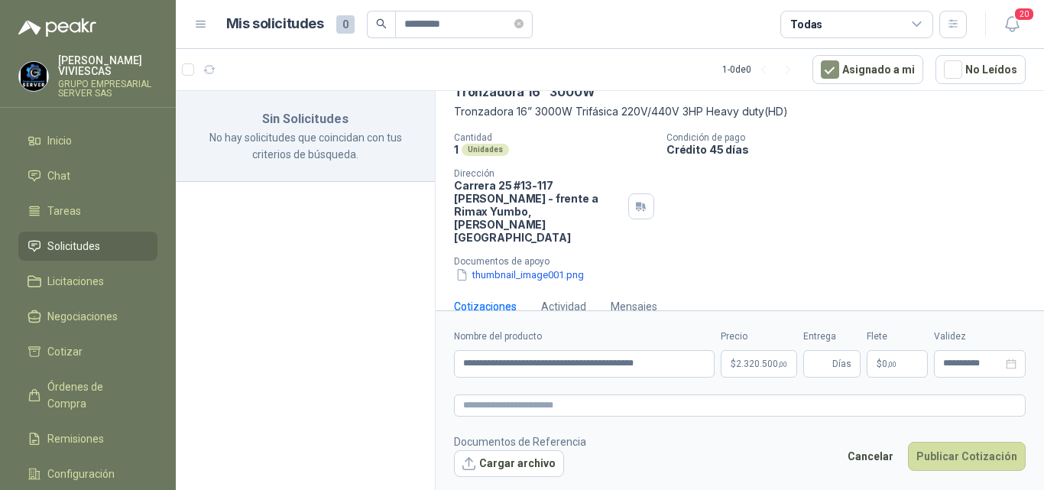
click at [920, 20] on icon at bounding box center [917, 25] width 14 height 14
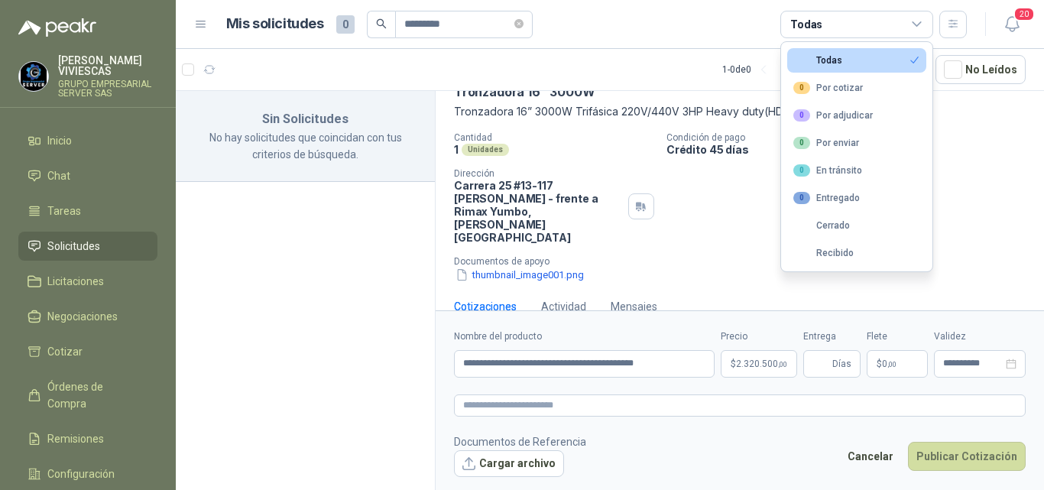
click at [954, 91] on div "Tronzadora 16” 3000W" at bounding box center [740, 92] width 572 height 16
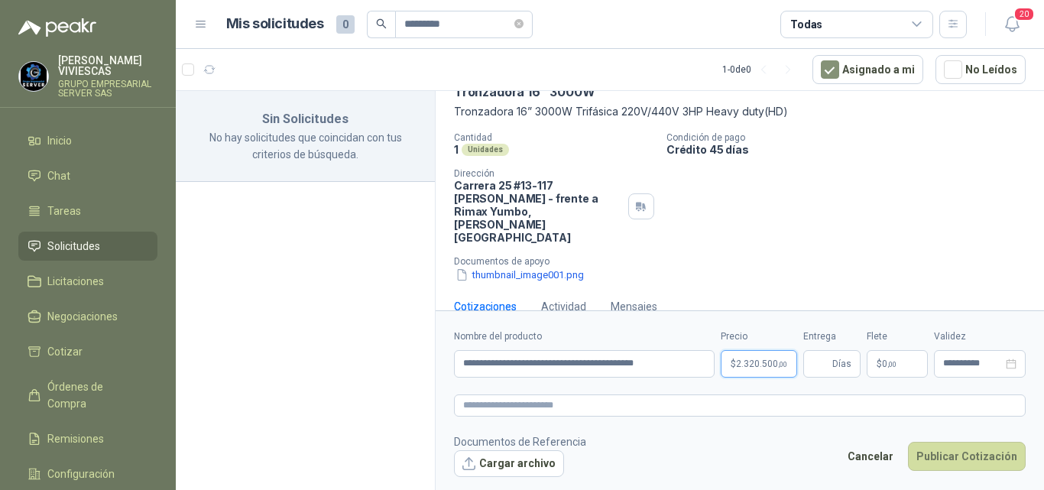
click at [752, 361] on span "2.320.500 ,00" at bounding box center [761, 363] width 51 height 9
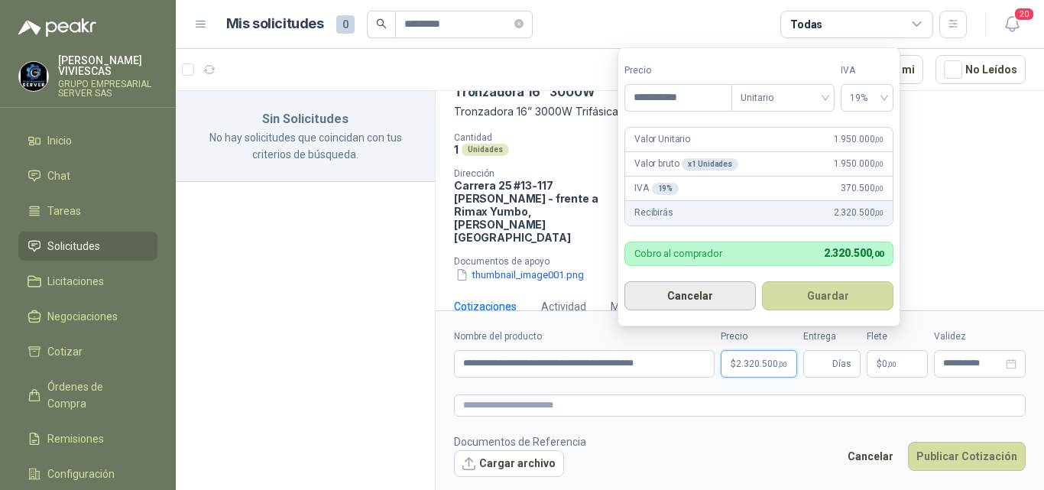
click at [691, 292] on button "Cancelar" at bounding box center [689, 295] width 131 height 29
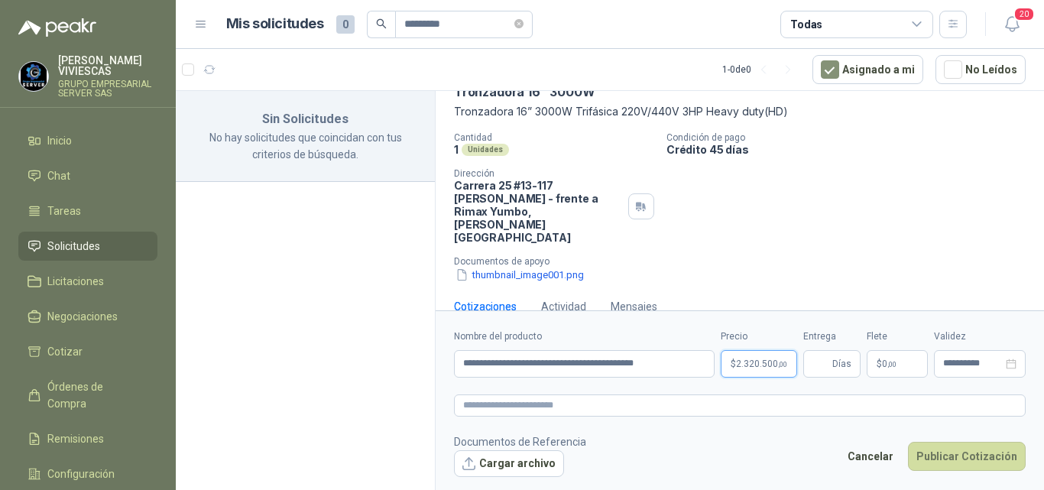
click at [750, 357] on p "$ 2.320.500 ,00" at bounding box center [759, 364] width 76 height 28
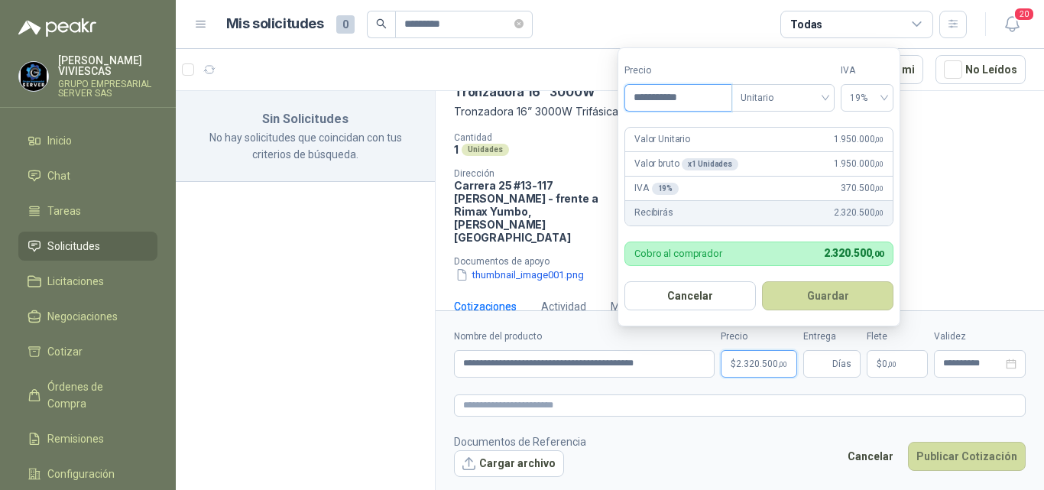
click at [654, 102] on input "**********" at bounding box center [678, 98] width 106 height 26
click at [654, 98] on input "**********" at bounding box center [678, 98] width 106 height 26
drag, startPoint x: 655, startPoint y: 99, endPoint x: 695, endPoint y: 212, distance: 119.9
click at [657, 102] on input "**********" at bounding box center [678, 98] width 106 height 26
click at [704, 257] on p "Cobro al comprador" at bounding box center [678, 253] width 88 height 10
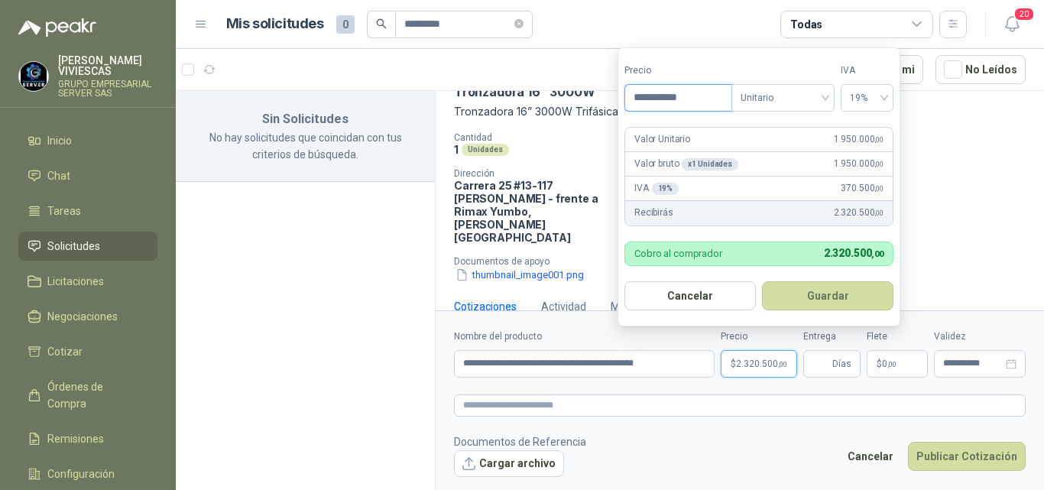
click at [676, 94] on input "**********" at bounding box center [678, 98] width 106 height 26
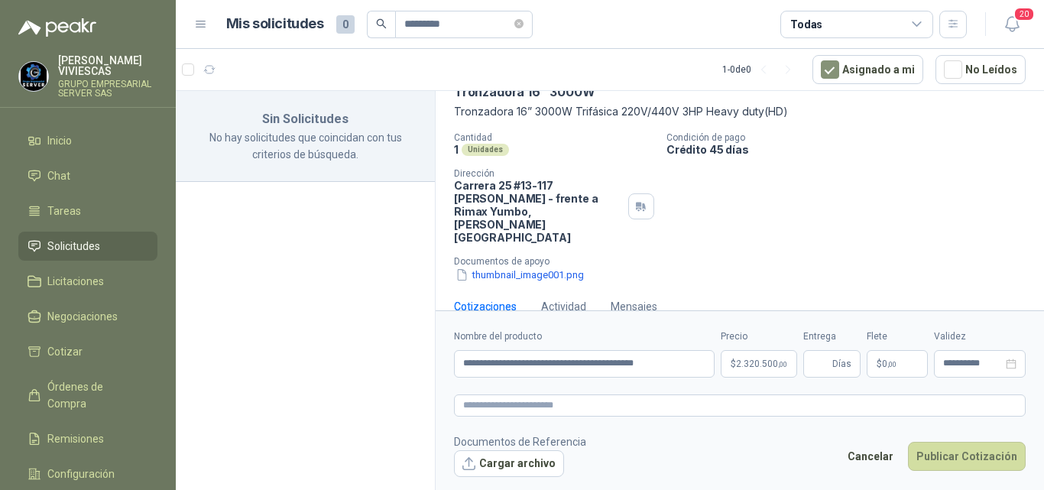
click at [802, 25] on div "Todas" at bounding box center [806, 24] width 32 height 17
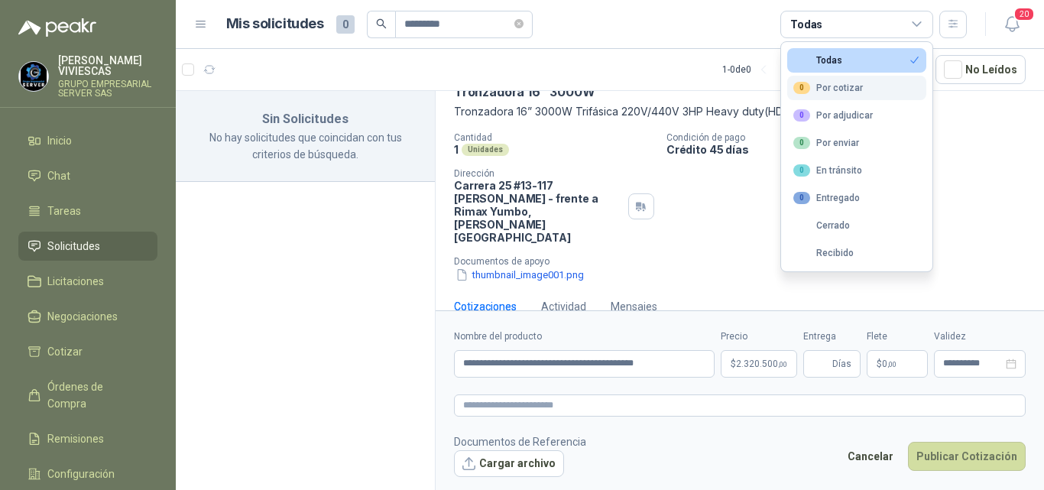
click at [831, 85] on div "0 Por cotizar" at bounding box center [828, 88] width 70 height 12
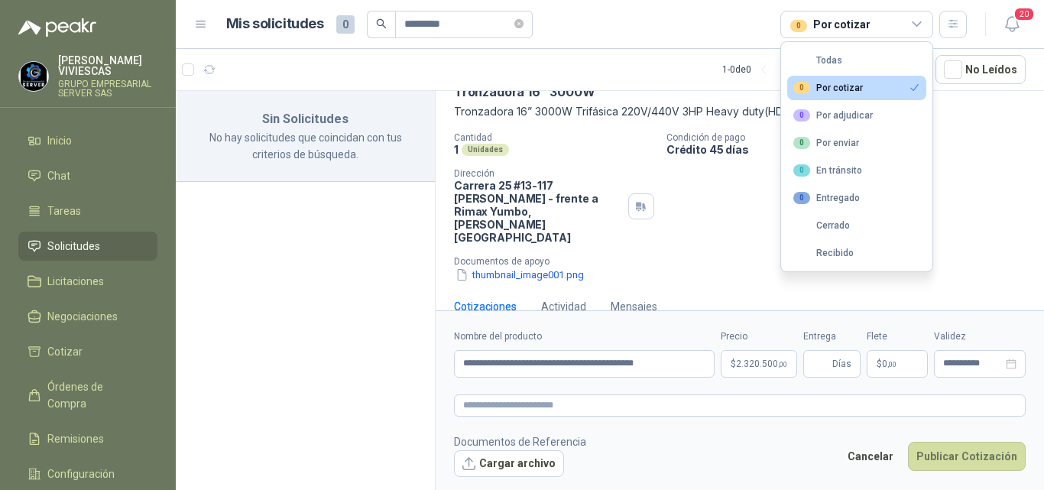
click at [919, 19] on icon at bounding box center [917, 25] width 14 height 14
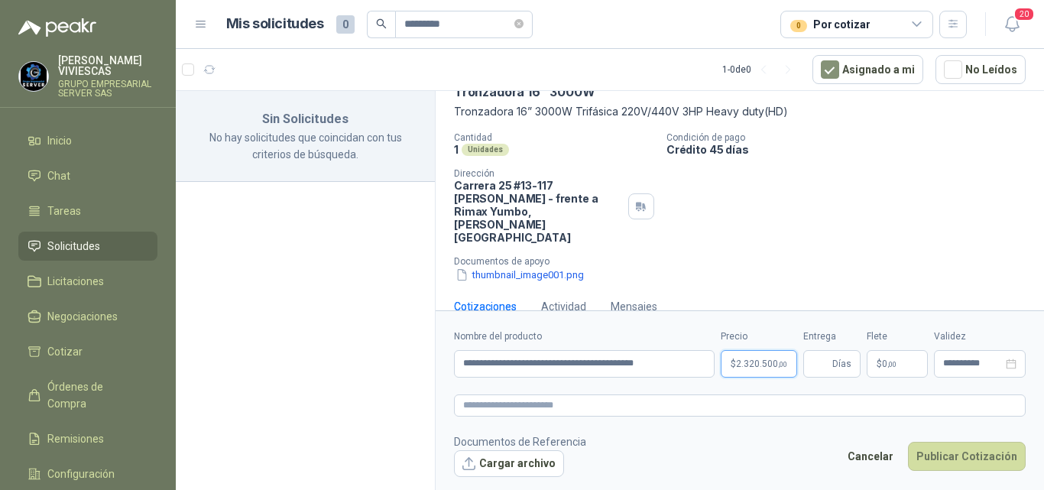
click at [744, 353] on p "$ 2.320.500 ,00" at bounding box center [759, 364] width 76 height 28
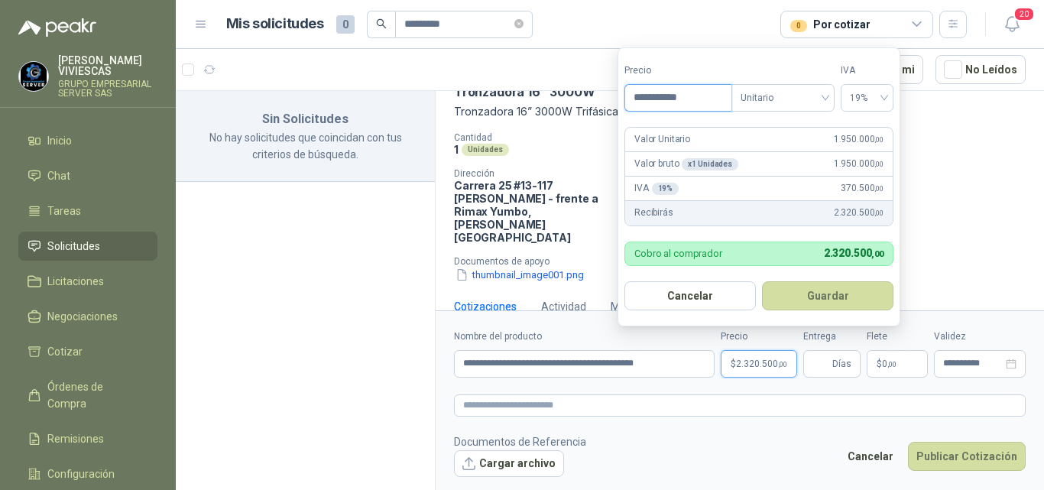
click at [695, 94] on input "**********" at bounding box center [678, 98] width 106 height 26
type input "*"
type input "***"
drag, startPoint x: 797, startPoint y: 157, endPoint x: 811, endPoint y: 159, distance: 13.9
click at [799, 157] on div "Valor bruto x 1 Unidades 0 ,00" at bounding box center [758, 164] width 267 height 24
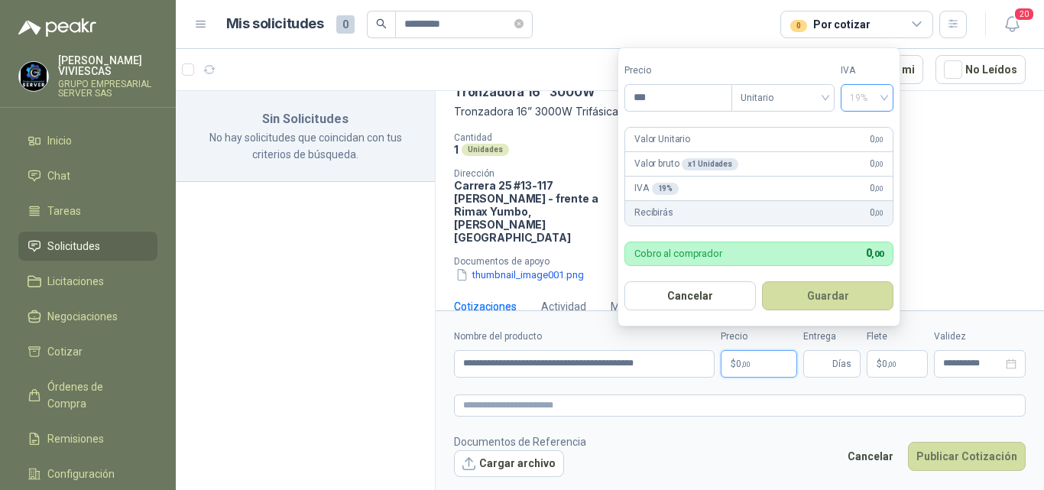
click at [886, 96] on div "19%" at bounding box center [867, 98] width 53 height 28
click at [669, 452] on footer "Documentos de Referencia Cargar archivo Cancelar Publicar Cotización" at bounding box center [740, 455] width 572 height 44
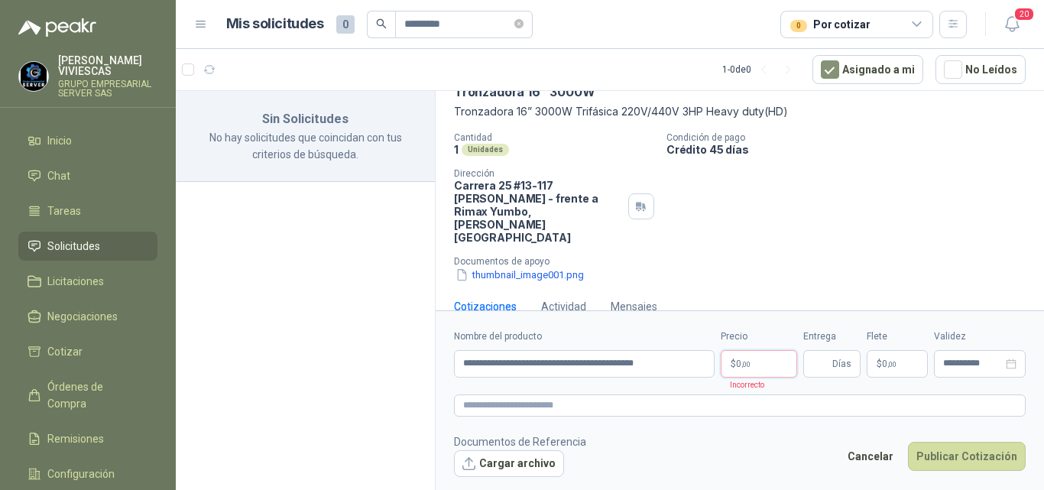
click at [747, 362] on span ",00" at bounding box center [745, 364] width 9 height 8
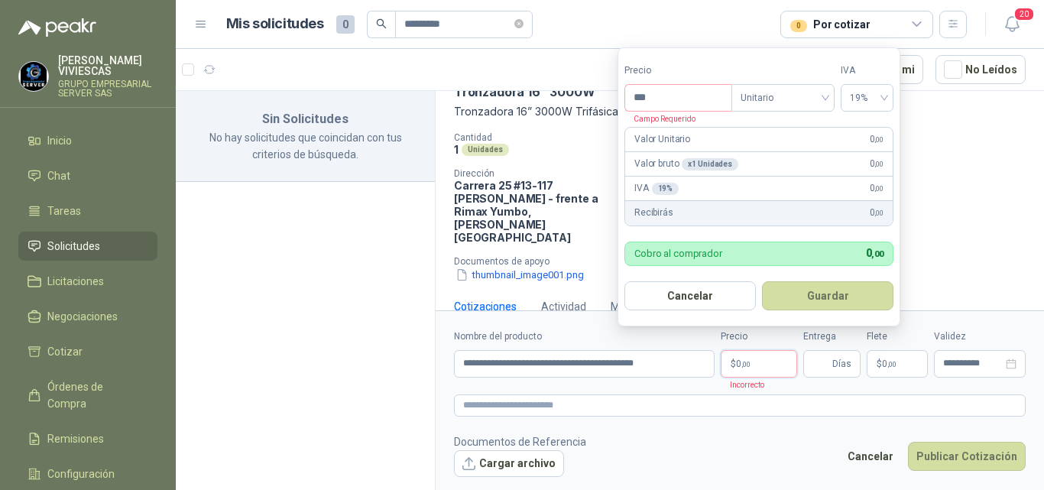
click at [797, 22] on div "0" at bounding box center [798, 26] width 17 height 12
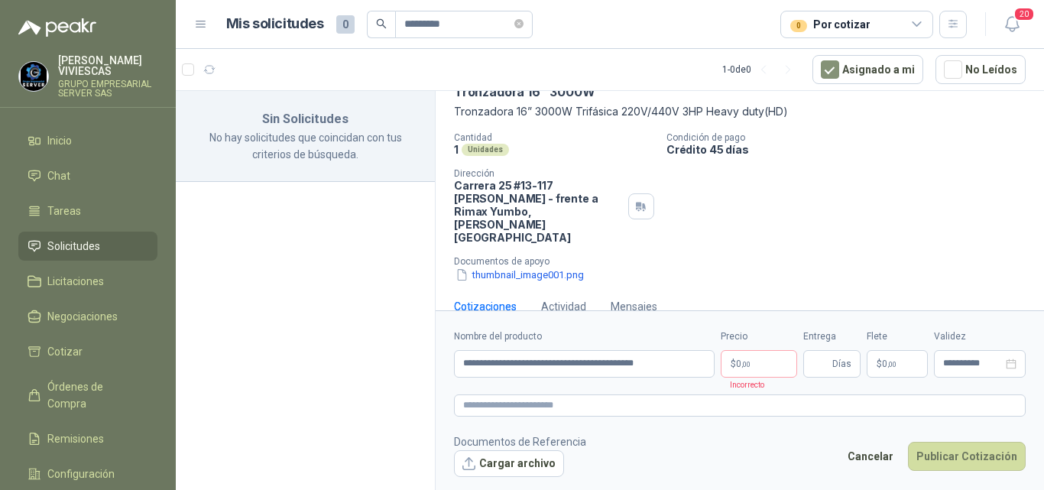
click at [684, 0] on html "**********" at bounding box center [522, 245] width 1044 height 490
click at [695, 365] on input "**********" at bounding box center [584, 364] width 261 height 28
type input "*"
click at [835, 199] on div "Cantidad 1 Unidades Condición de pago Crédito 45 días Dirección Carrera 25 #13-…" at bounding box center [740, 207] width 572 height 151
click at [760, 361] on p "$ 0 ,00" at bounding box center [759, 364] width 76 height 28
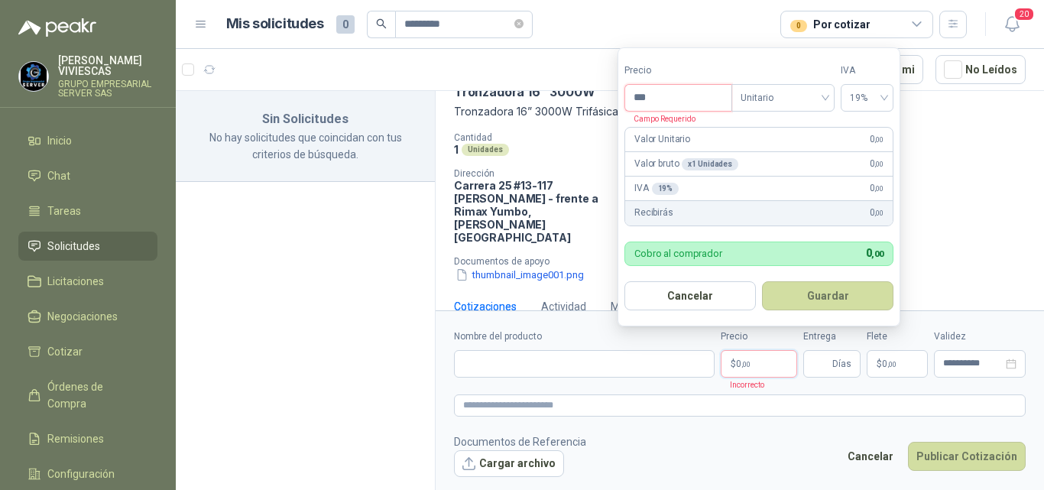
click at [661, 95] on input "***" at bounding box center [678, 98] width 106 height 26
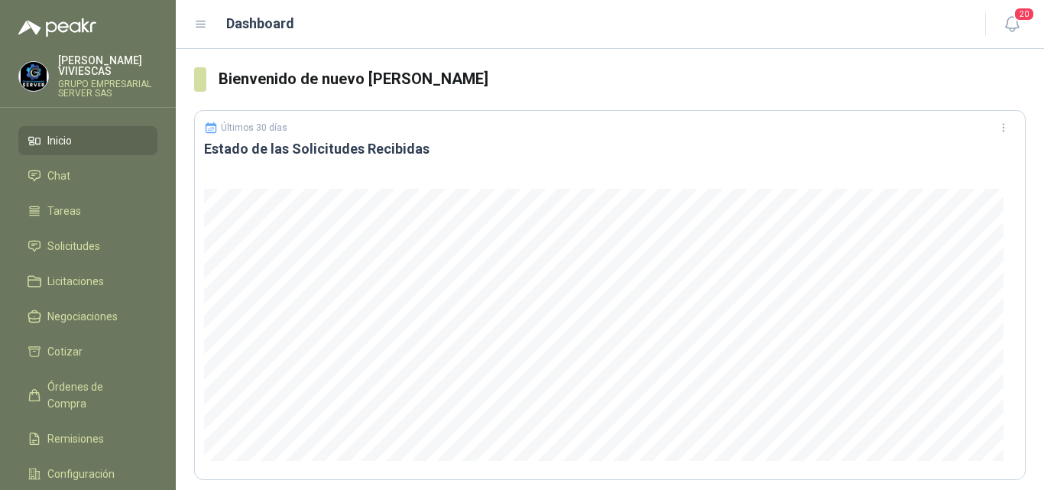
scroll to position [76, 0]
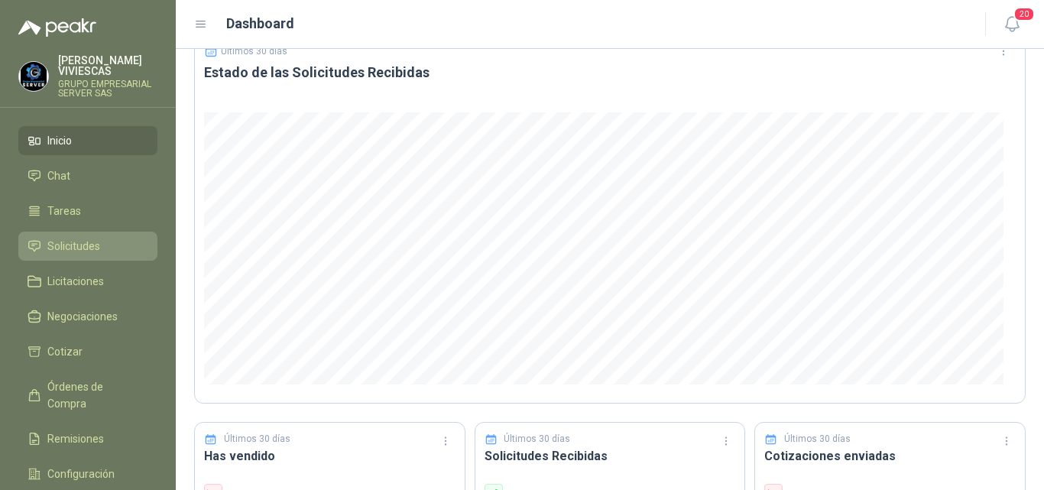
click at [63, 242] on span "Solicitudes" at bounding box center [73, 246] width 53 height 17
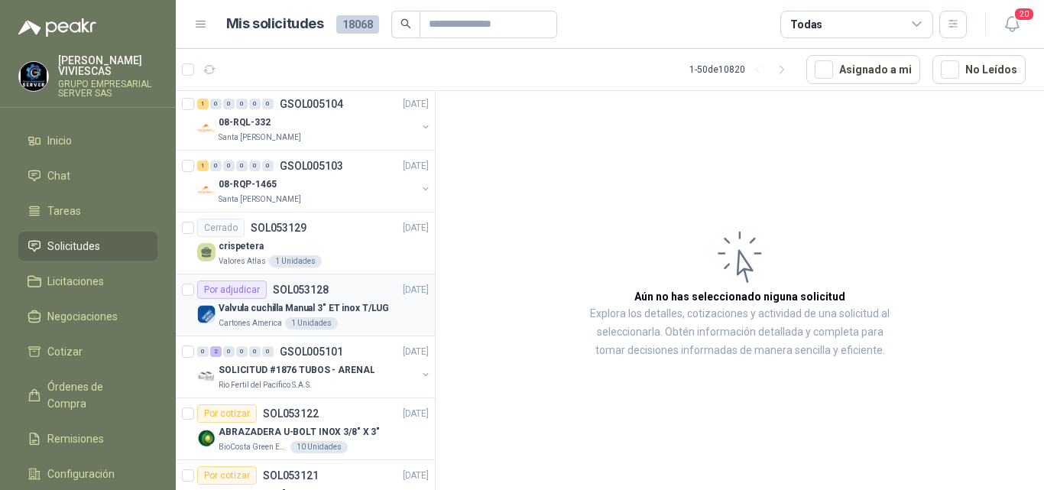
scroll to position [2712, 0]
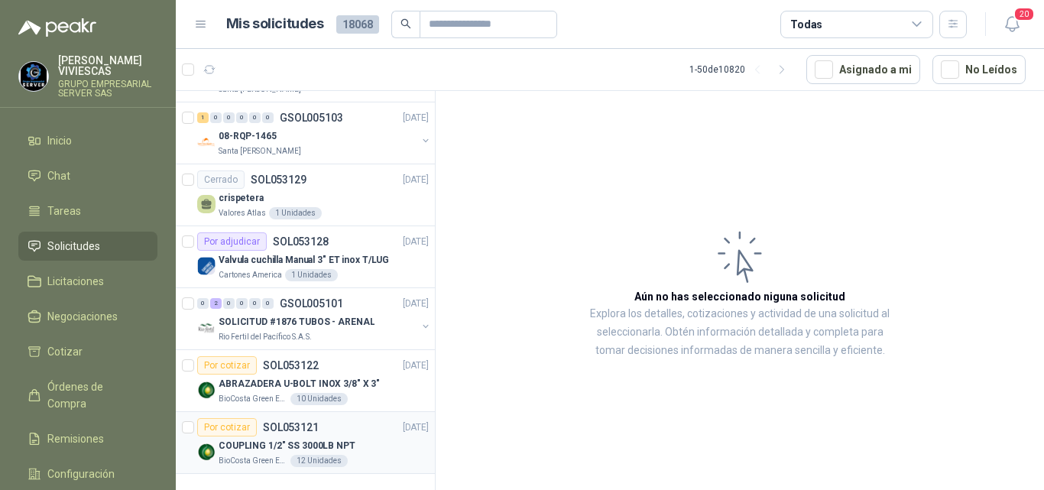
click at [420, 455] on article "Por cotizar SOL053121 [DATE] COUPLING 1/2" SS 3000LB NPT BioCosta Green Energy …" at bounding box center [305, 443] width 259 height 62
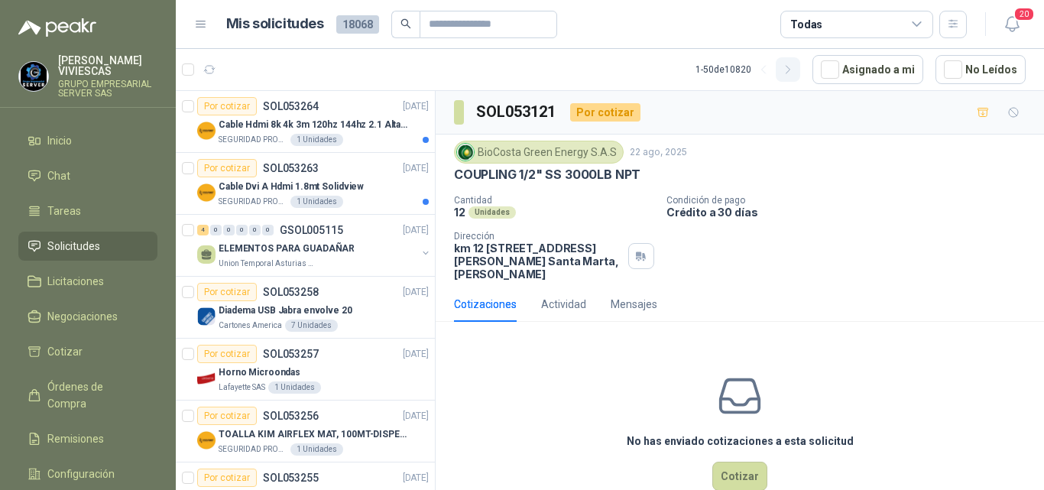
click at [786, 66] on icon "button" at bounding box center [788, 70] width 4 height 8
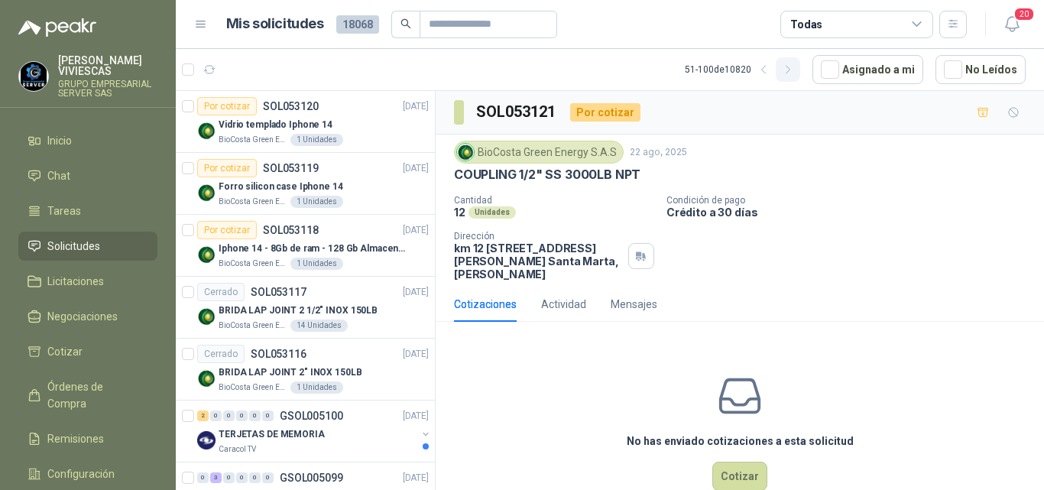
click at [786, 73] on icon "button" at bounding box center [788, 70] width 4 height 8
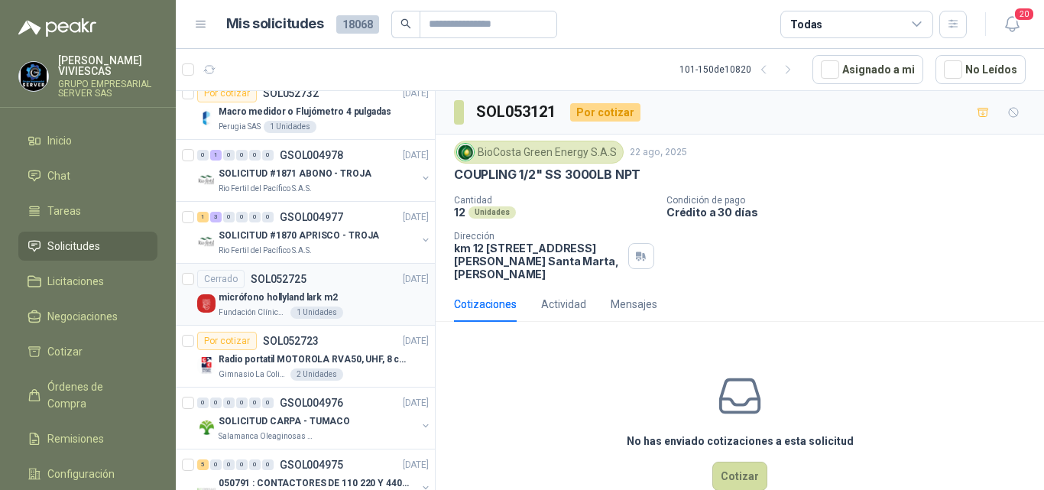
scroll to position [2724, 0]
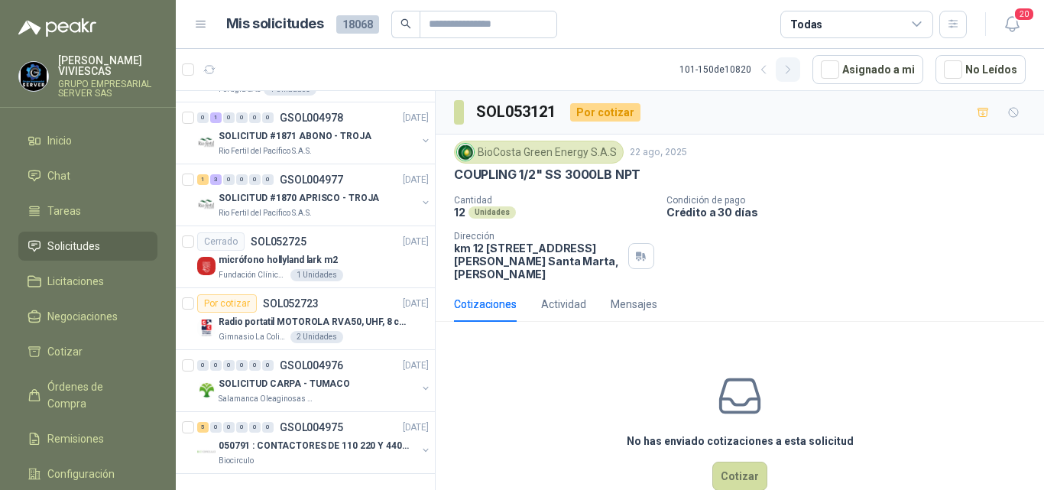
click at [789, 72] on icon "button" at bounding box center [788, 69] width 13 height 13
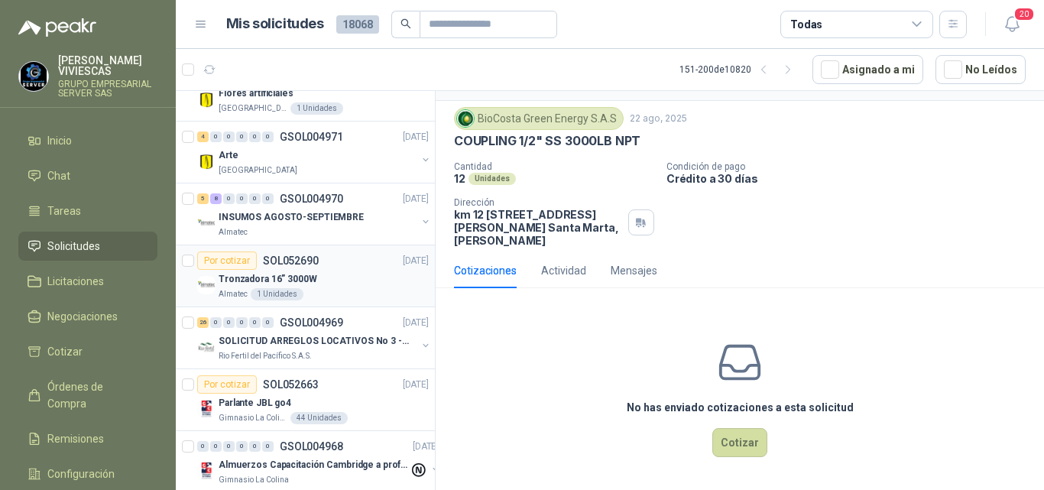
scroll to position [306, 0]
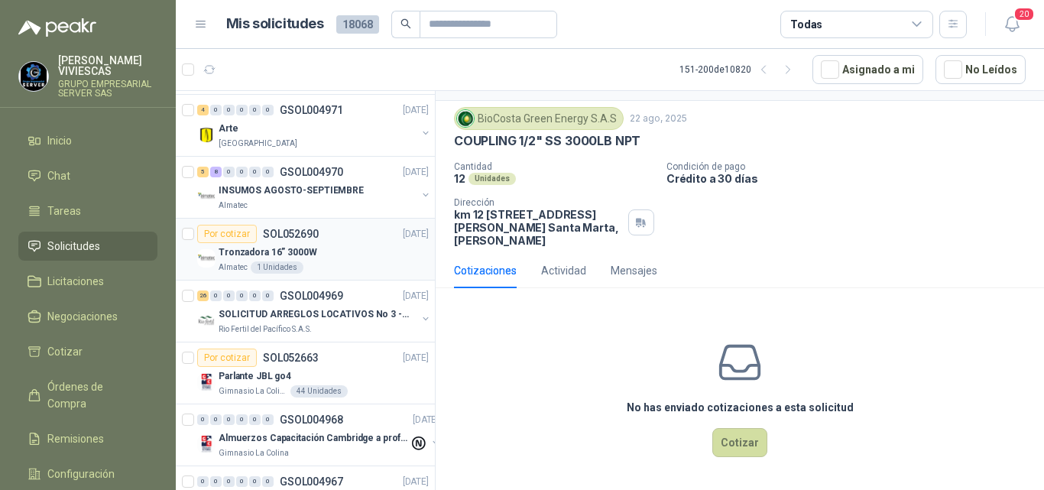
click at [277, 248] on p "Tronzadora 16” 3000W" at bounding box center [268, 252] width 99 height 15
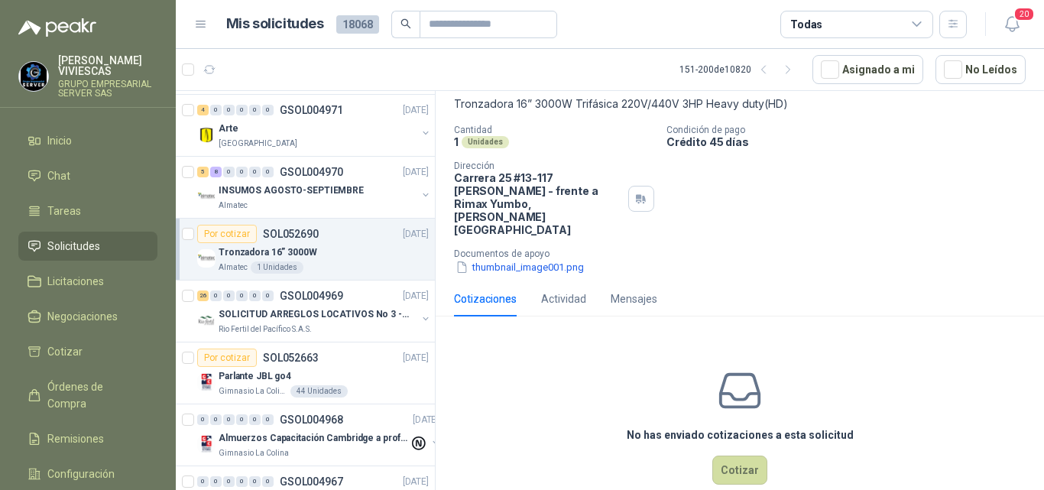
scroll to position [92, 0]
click at [720, 454] on button "Cotizar" at bounding box center [739, 468] width 55 height 29
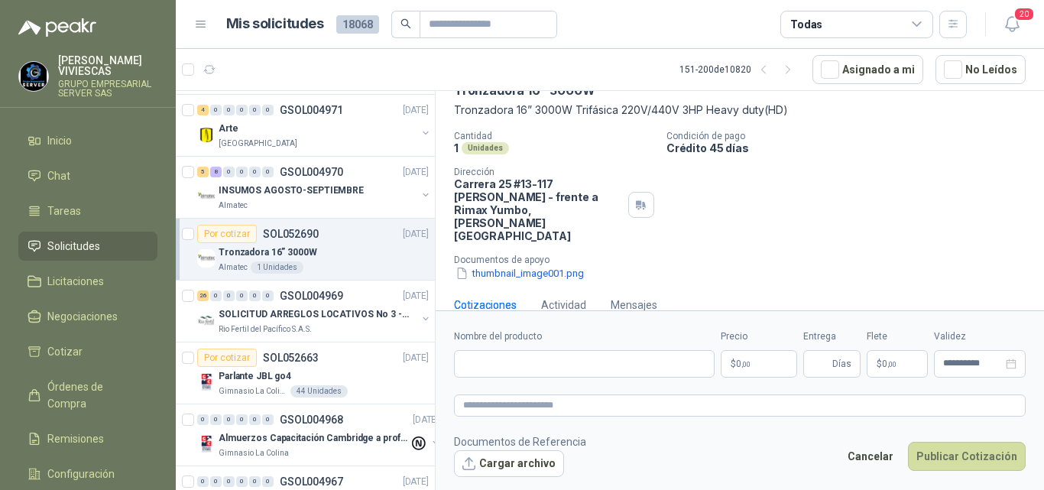
scroll to position [83, 0]
click at [564, 361] on input "Nombre del producto" at bounding box center [584, 364] width 261 height 28
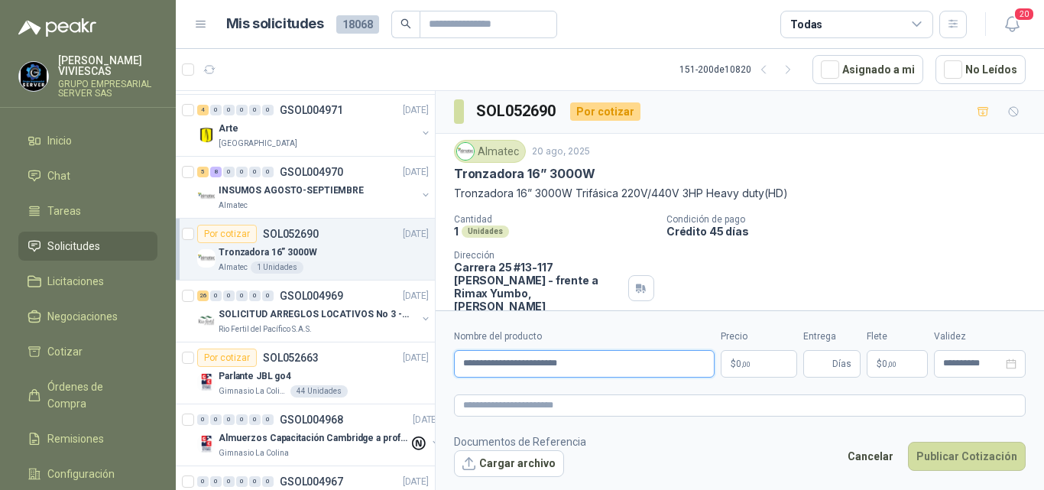
scroll to position [0, 0]
click at [543, 361] on input "**********" at bounding box center [584, 364] width 261 height 28
type input "**********"
click at [739, 364] on span "0 ,00" at bounding box center [743, 363] width 15 height 9
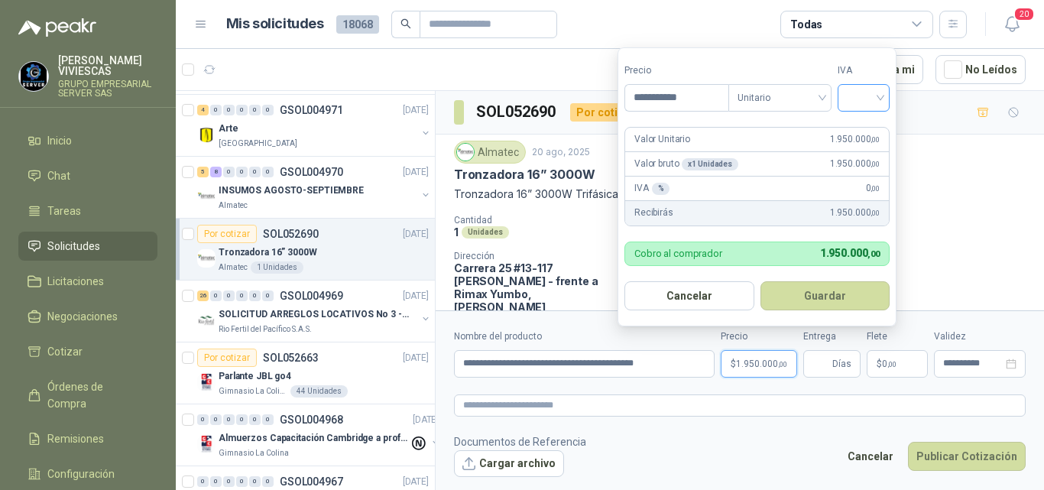
type input "**********"
click at [852, 92] on input "search" at bounding box center [864, 96] width 34 height 23
click at [856, 127] on div "19%" at bounding box center [867, 130] width 28 height 17
click at [836, 289] on button "Guardar" at bounding box center [827, 295] width 131 height 29
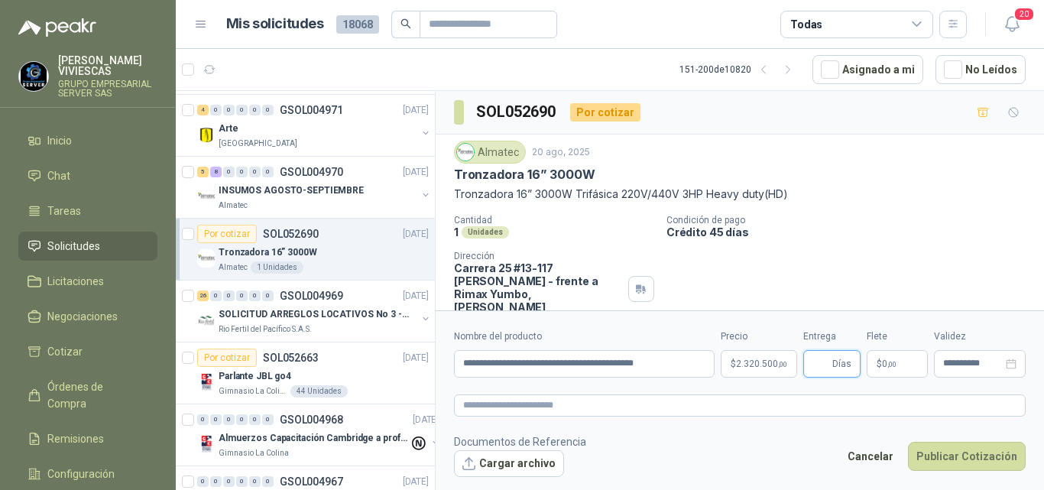
click at [817, 365] on input "Entrega" at bounding box center [820, 364] width 17 height 26
type input "*"
click at [848, 335] on label "Entrega" at bounding box center [831, 336] width 57 height 15
click at [829, 351] on input "*" at bounding box center [820, 364] width 17 height 26
click at [883, 364] on span "0 ,00" at bounding box center [889, 363] width 15 height 9
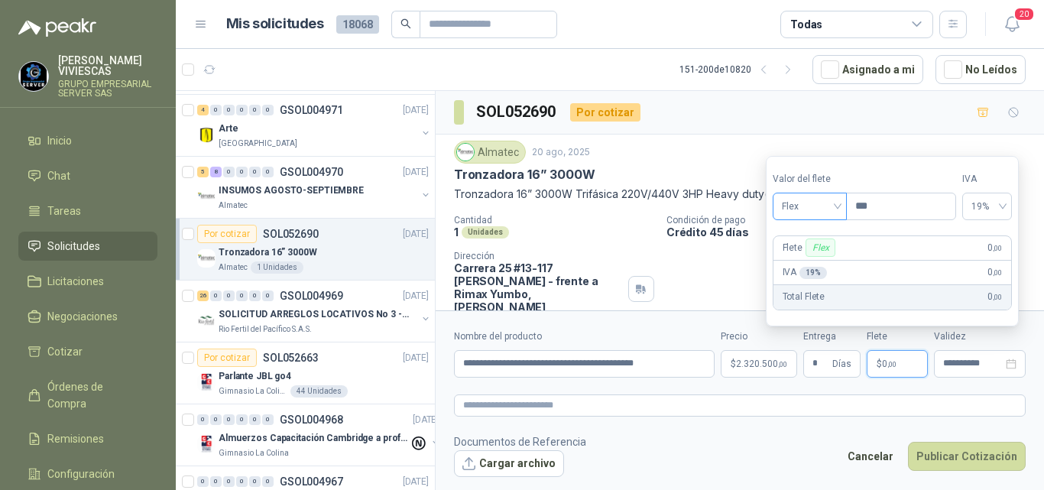
click at [807, 209] on span "Flex" at bounding box center [810, 206] width 56 height 23
click at [806, 260] on div "Incluido" at bounding box center [811, 262] width 53 height 17
click at [745, 119] on div "SOL052690 Por cotizar" at bounding box center [740, 113] width 608 height 44
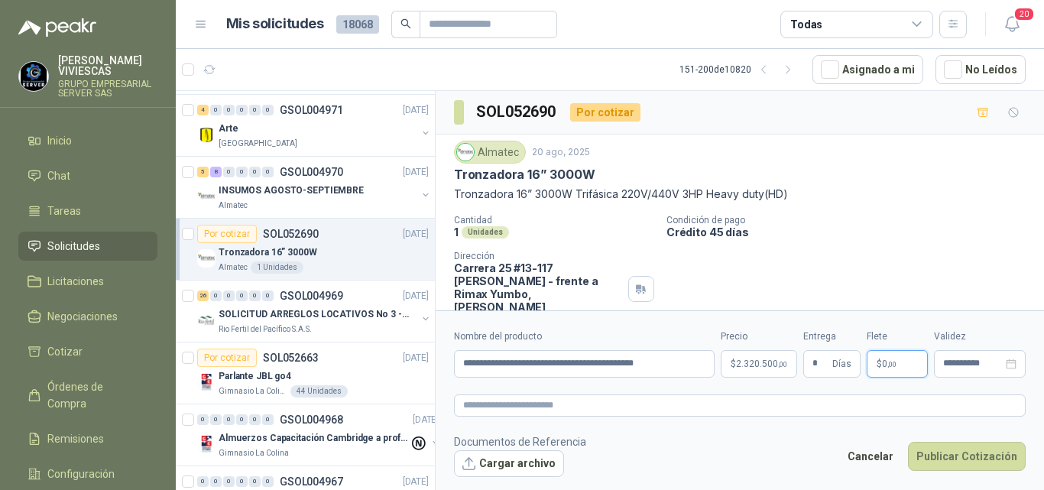
click at [882, 359] on span "0 ,00" at bounding box center [889, 363] width 15 height 9
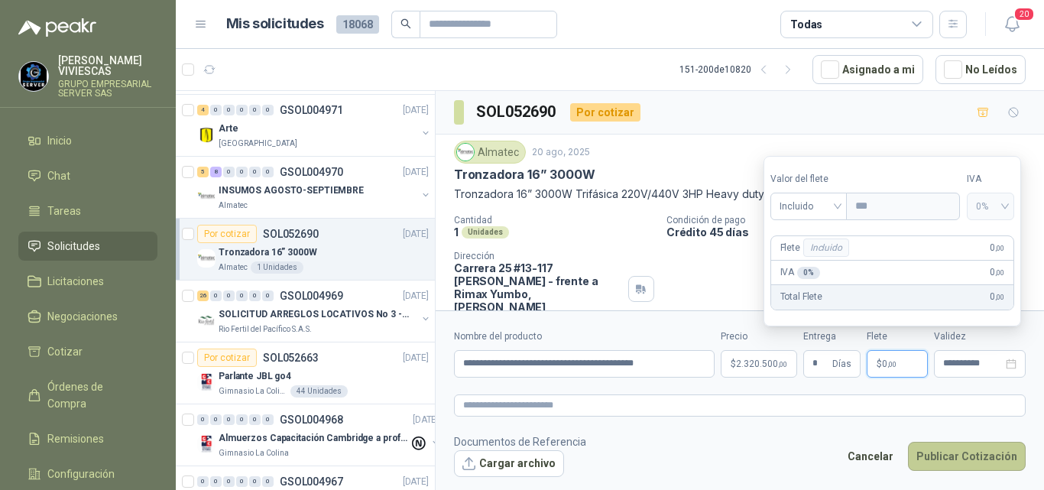
click at [987, 452] on button "Publicar Cotización" at bounding box center [967, 456] width 118 height 29
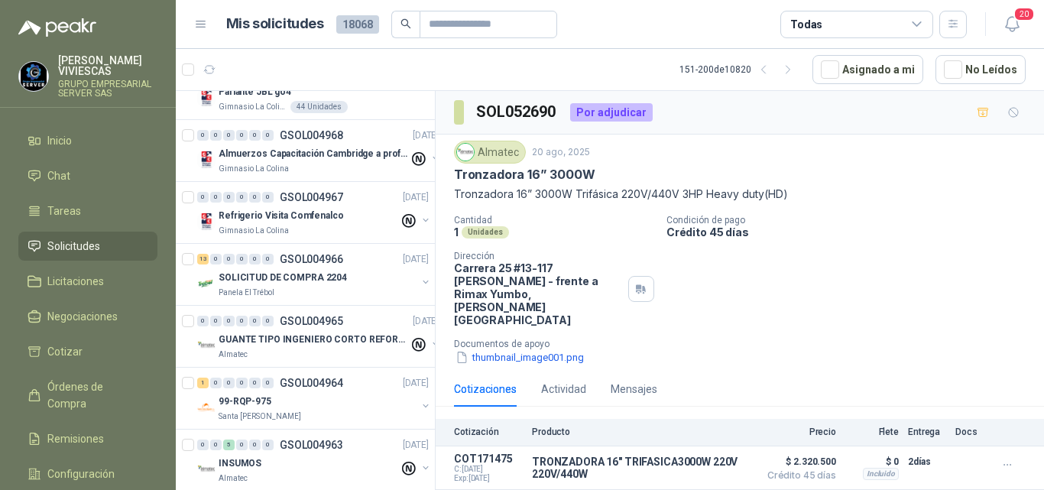
scroll to position [535, 0]
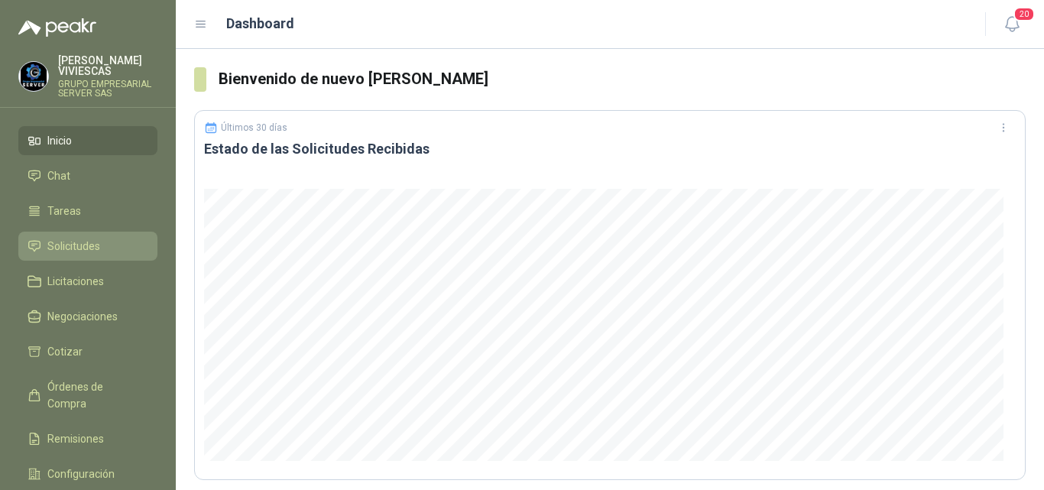
click at [79, 238] on span "Solicitudes" at bounding box center [73, 246] width 53 height 17
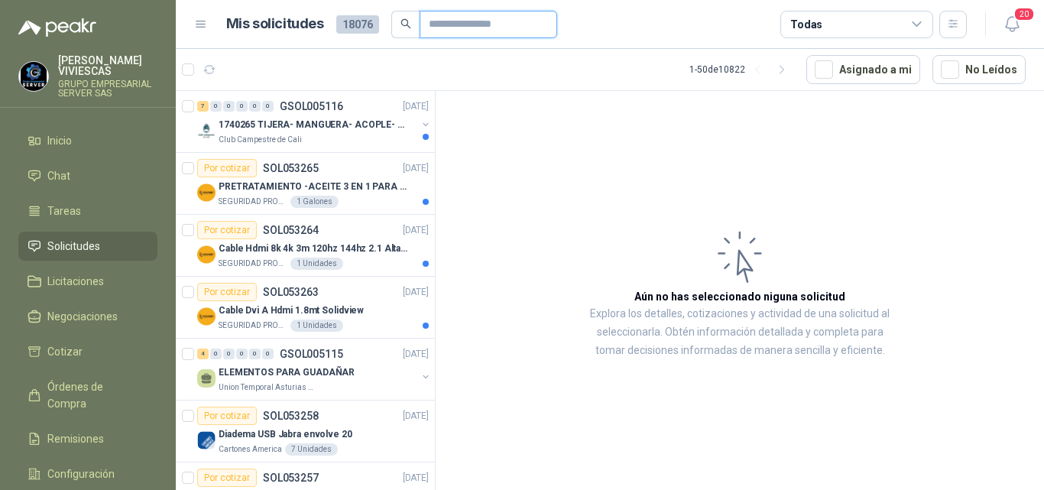
click at [431, 24] on input "text" at bounding box center [482, 24] width 107 height 26
type input "*********"
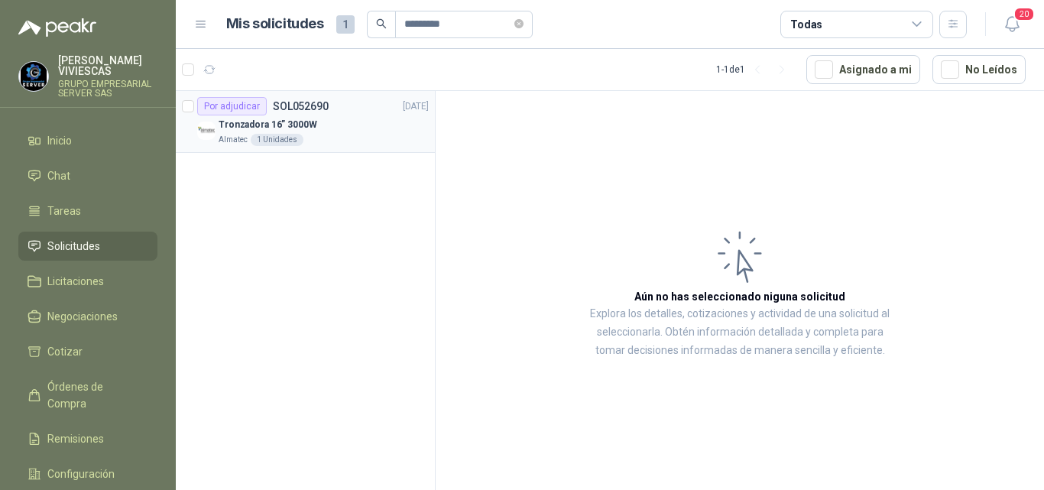
click at [283, 121] on p "Tronzadora 16” 3000W" at bounding box center [268, 125] width 99 height 15
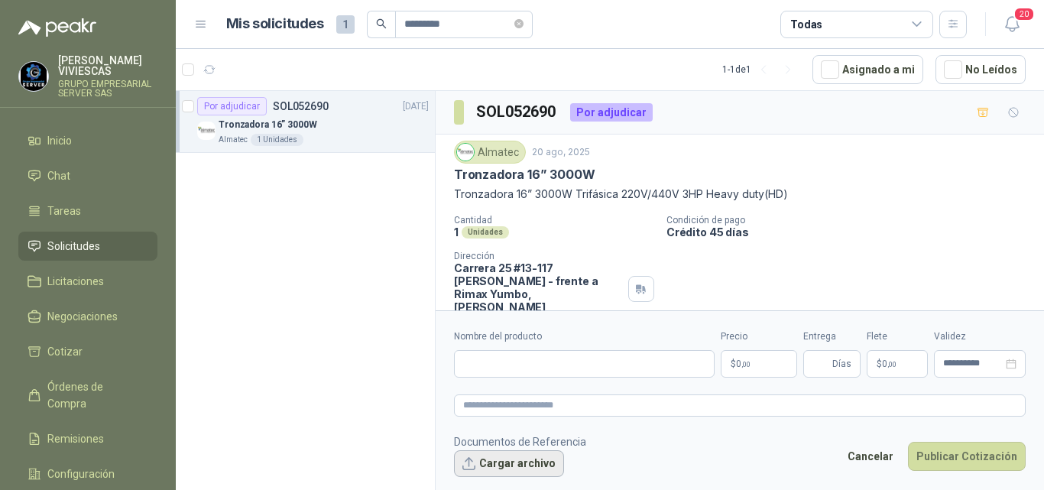
click at [519, 459] on button "Cargar archivo" at bounding box center [509, 464] width 110 height 28
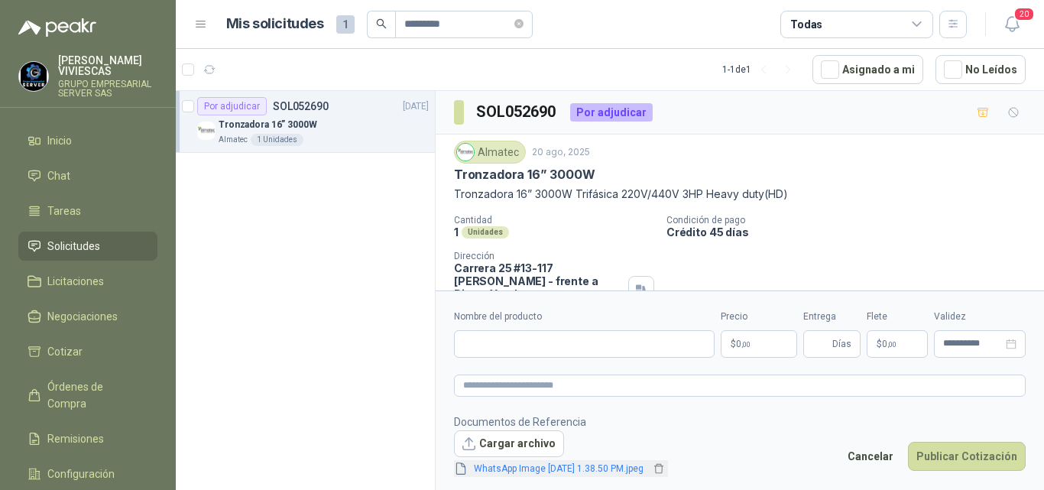
click at [517, 465] on link "WhatsApp Image 2025-08-25 at 1.38.50 PM.jpeg" at bounding box center [559, 469] width 182 height 15
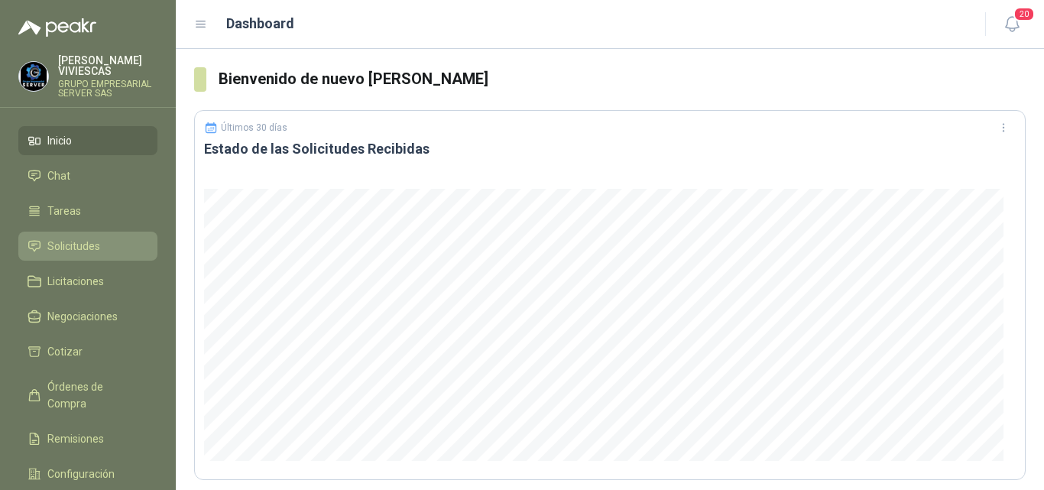
click at [94, 243] on span "Solicitudes" at bounding box center [73, 246] width 53 height 17
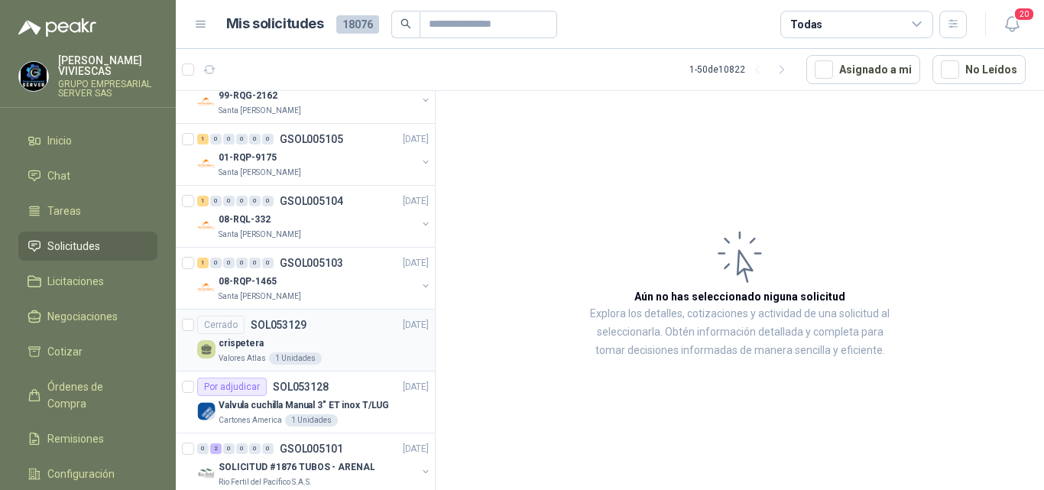
scroll to position [2724, 0]
